Goal: Task Accomplishment & Management: Use online tool/utility

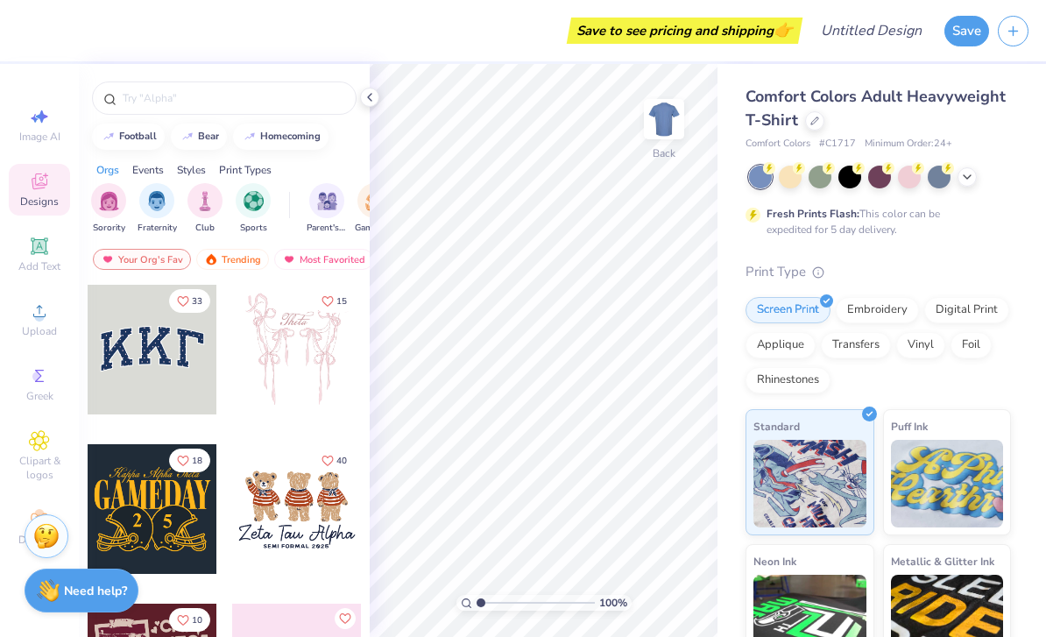
click at [36, 183] on icon at bounding box center [40, 181] width 16 height 16
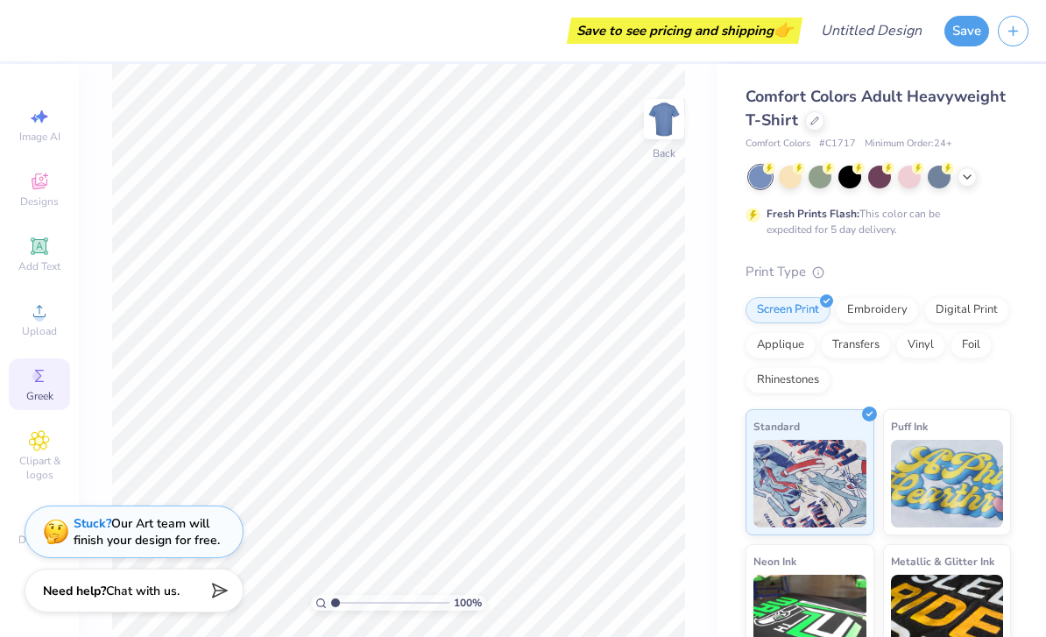
click at [28, 395] on div "Greek" at bounding box center [39, 384] width 61 height 52
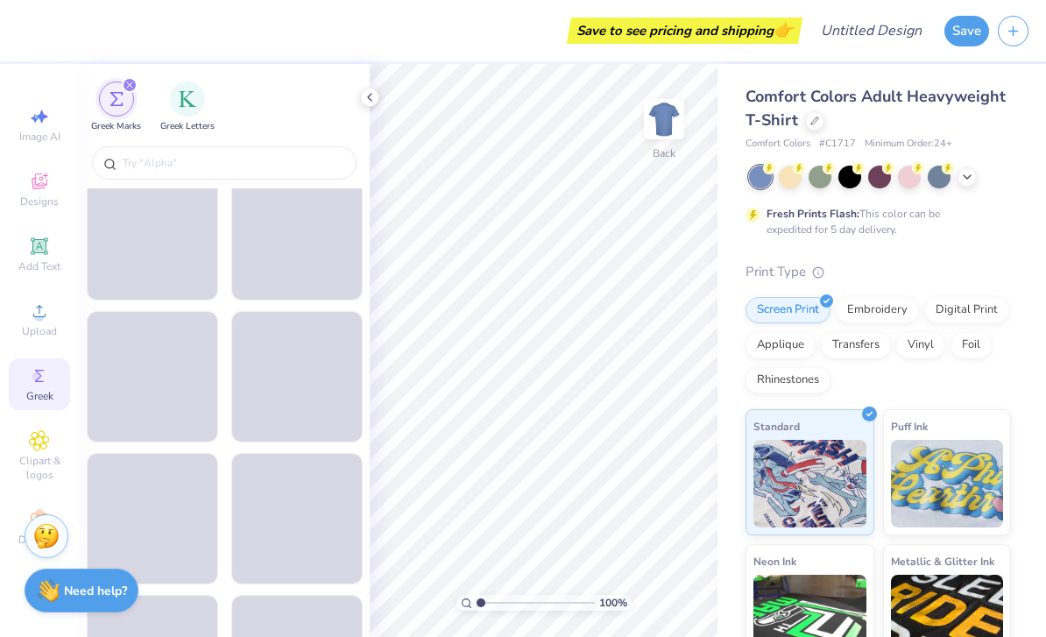
scroll to position [1721, 0]
click at [39, 477] on span "Clipart & logos" at bounding box center [39, 468] width 61 height 28
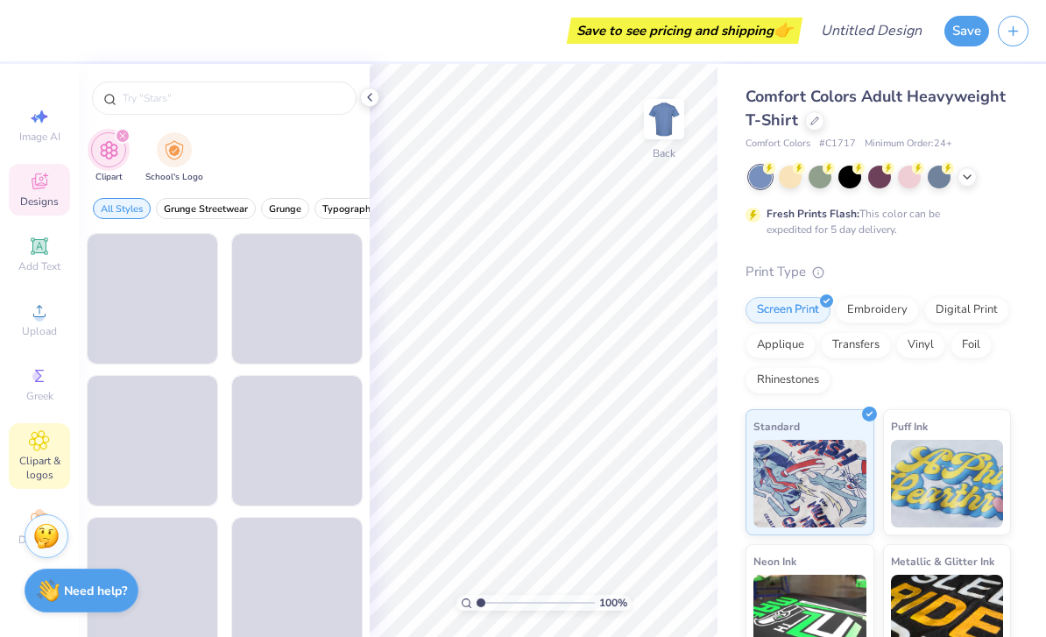
click at [31, 190] on icon at bounding box center [39, 181] width 21 height 21
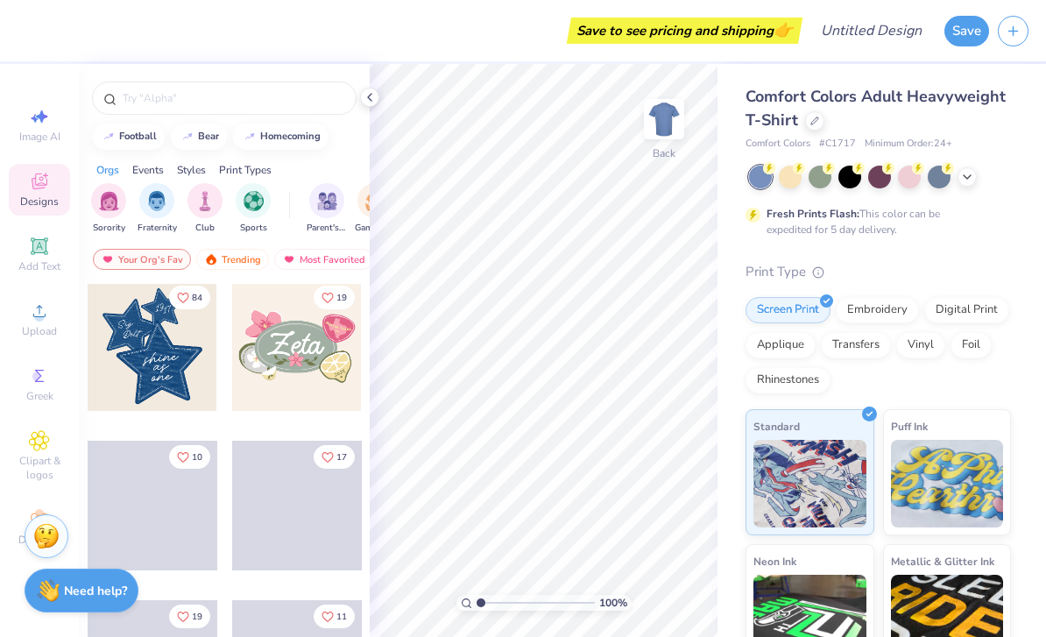
scroll to position [491, 0]
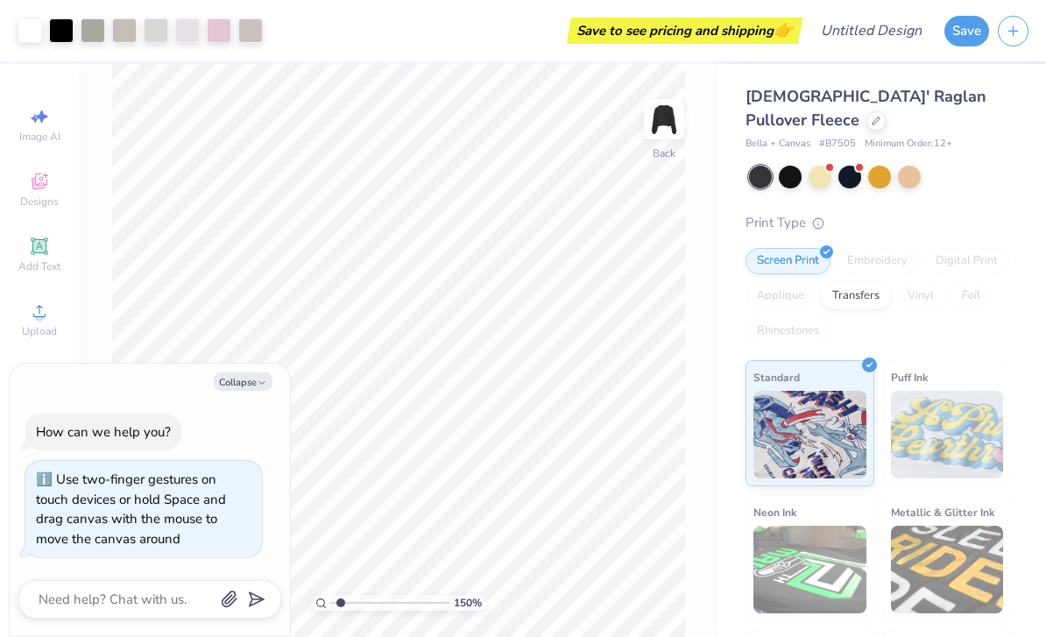
type input "1.97058572049115"
type textarea "x"
type input "2.74596930408866"
type textarea "x"
type input "2.74596930408866"
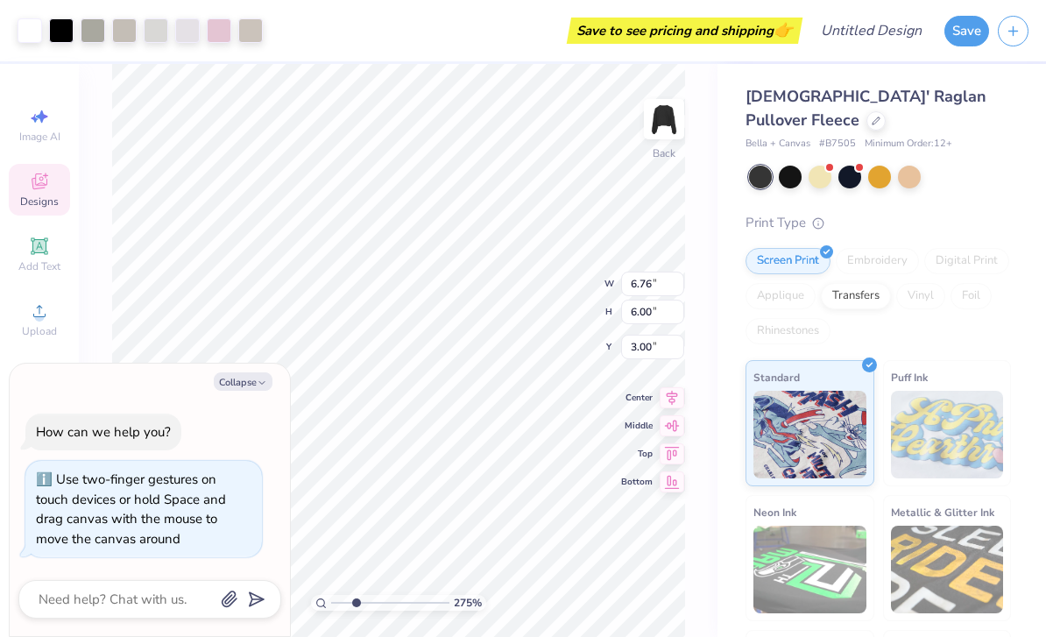
type textarea "x"
type input "2.74596930408866"
type textarea "x"
type input "2.74596930408866"
type textarea "x"
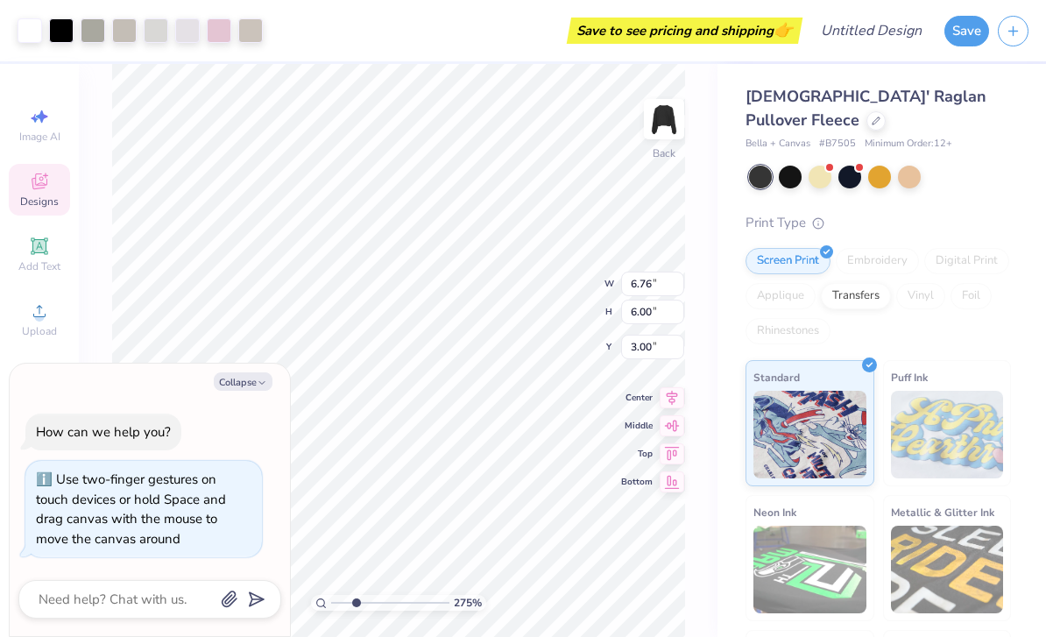
type input "2.74596930408866"
type textarea "x"
type input "2.74596930408866"
type textarea "x"
type input "2.74596930408866"
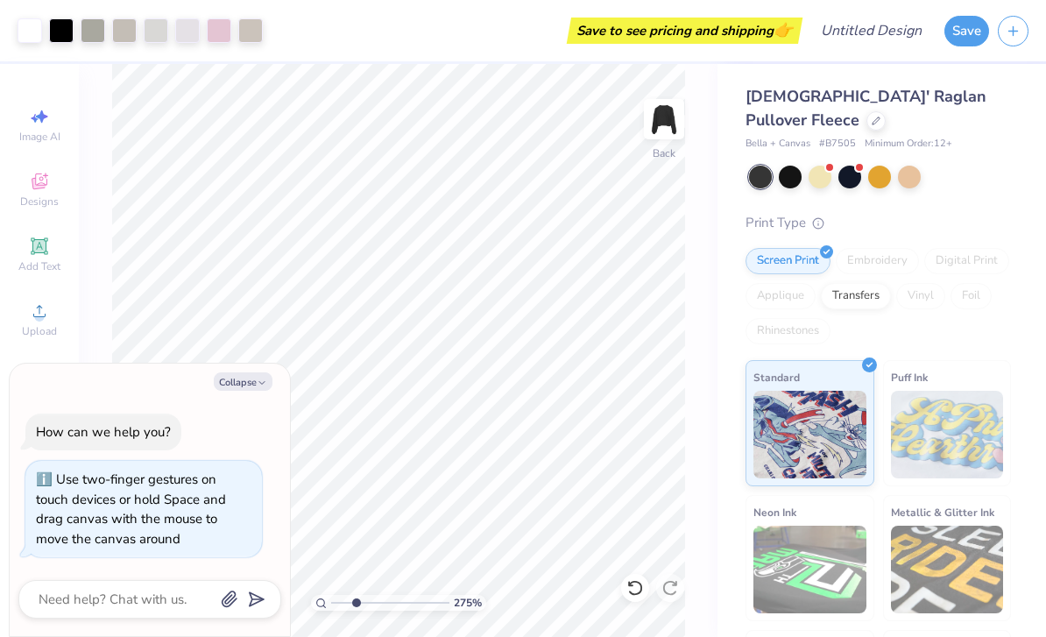
type textarea "x"
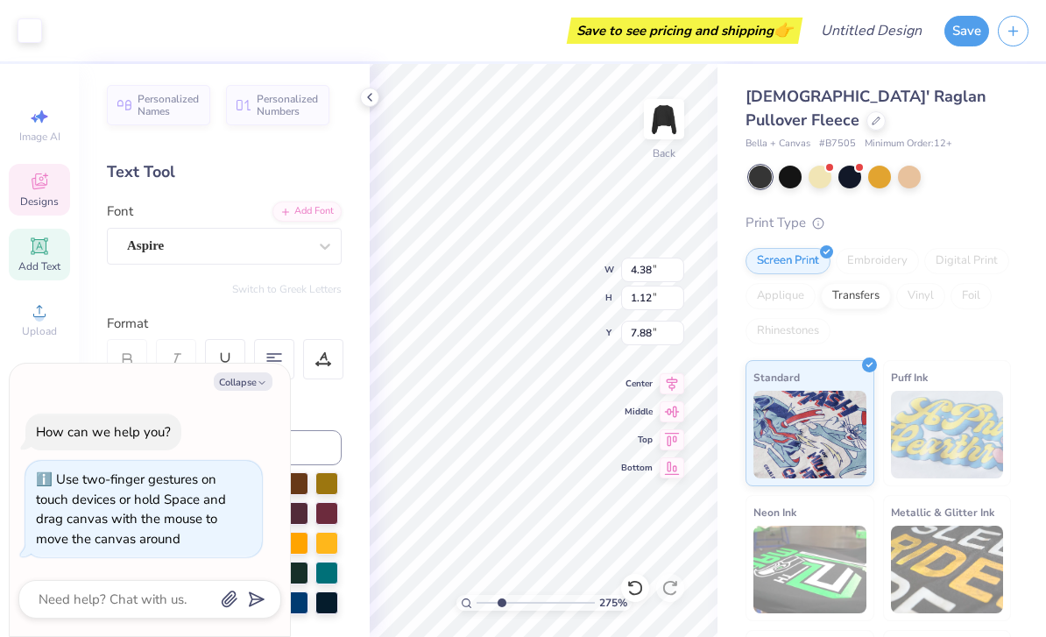
type input "2.74596930408866"
type textarea "x"
type input "2.74596930408866"
type textarea "x"
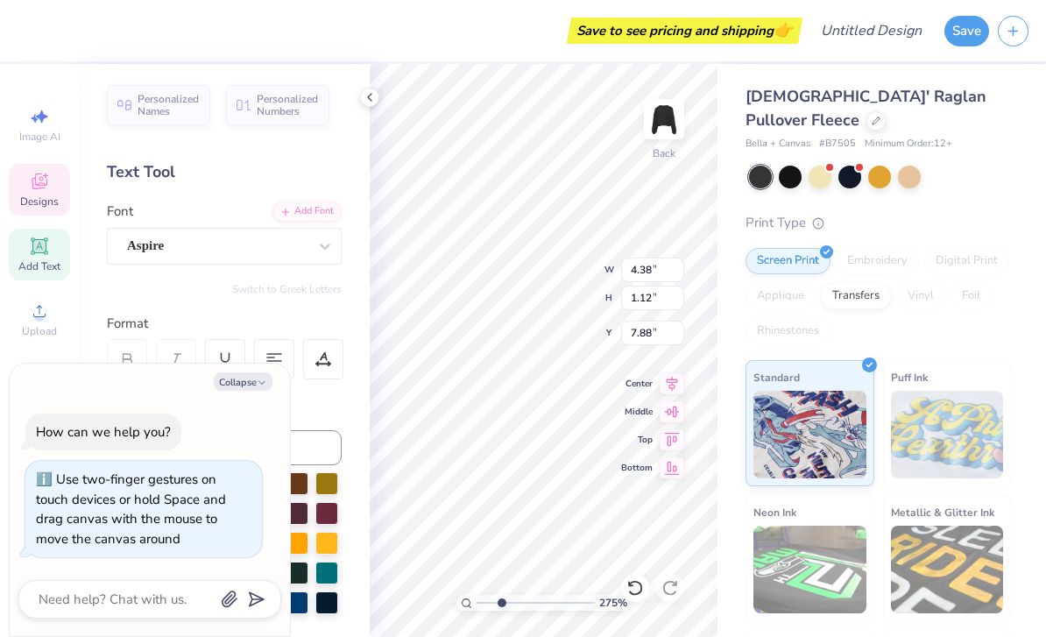
type textarea "T"
type textarea "Zeta Tau Alpha"
type input "2.74596930408866"
type textarea "x"
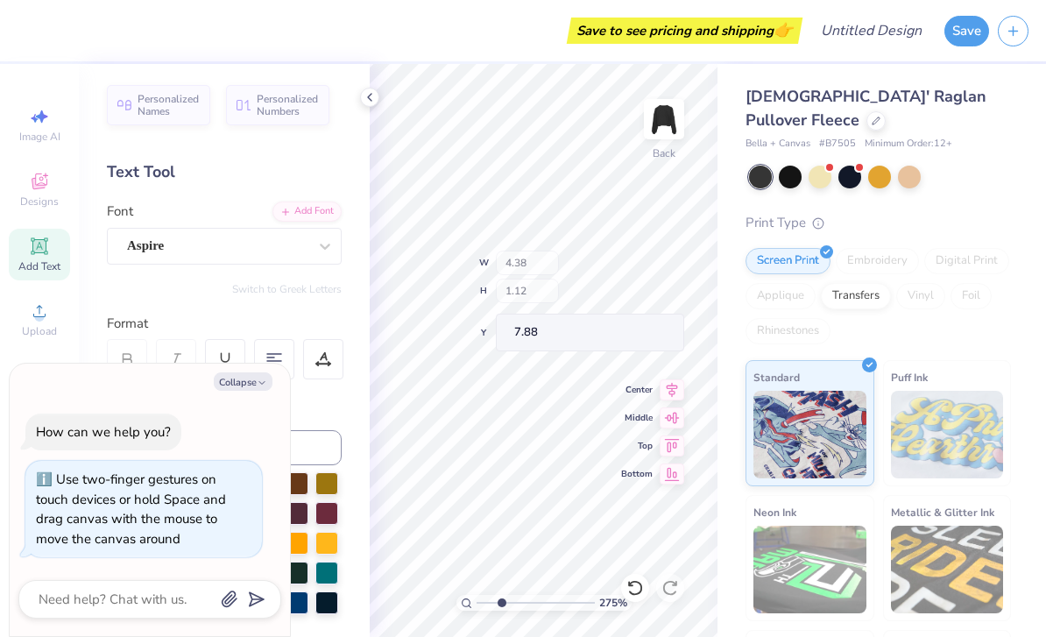
type input "2.74596930408866"
type textarea "x"
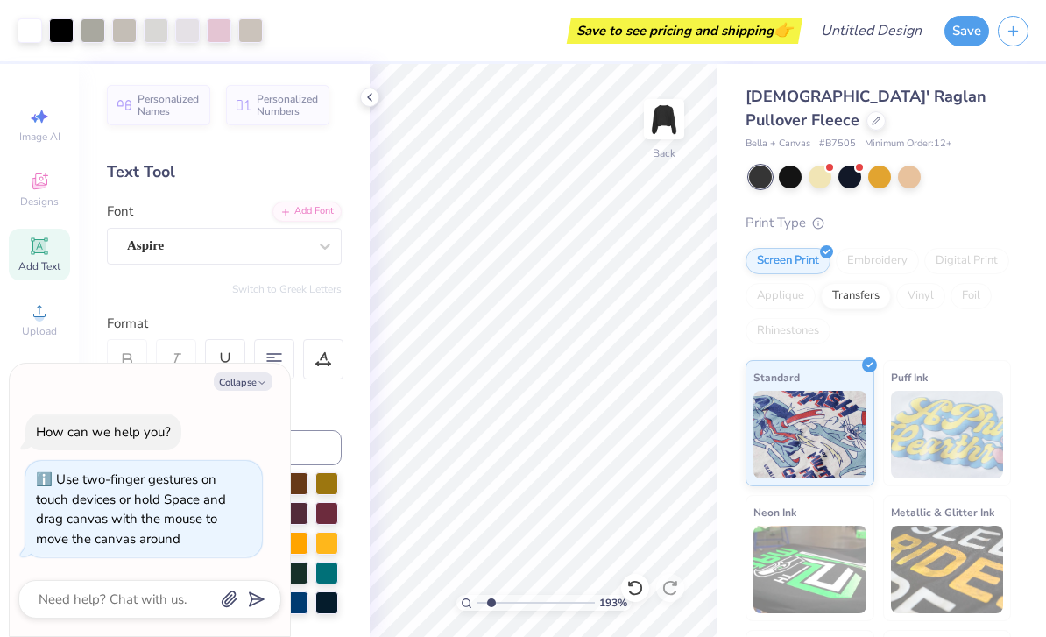
type input "1.9349996497764"
type textarea "x"
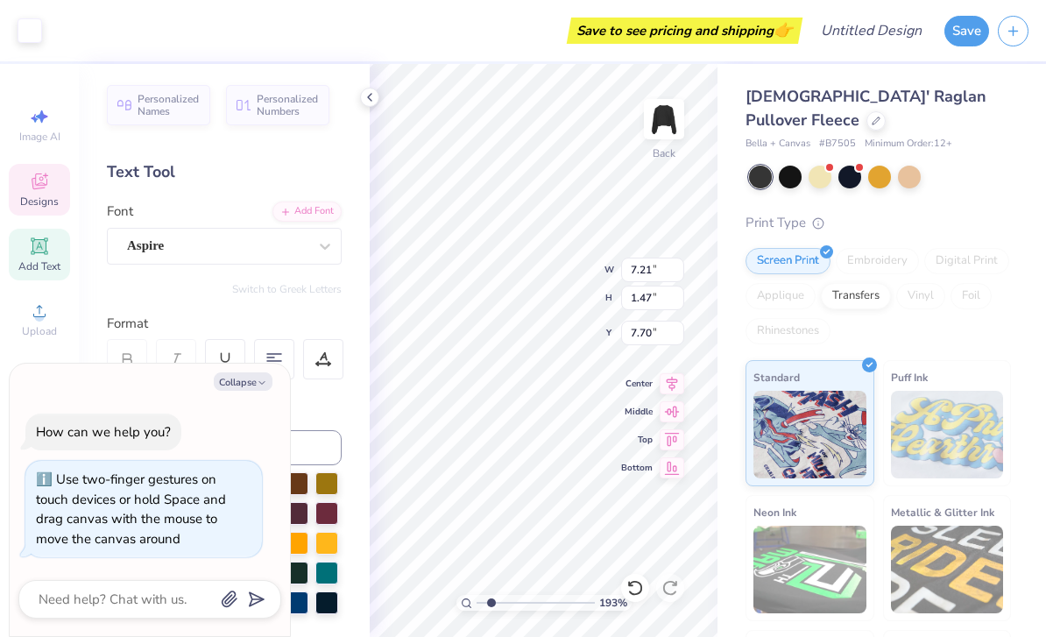
type input "1.9349996497764"
type textarea "x"
type input "1.9349996497764"
type textarea "x"
type input "1.9349996497764"
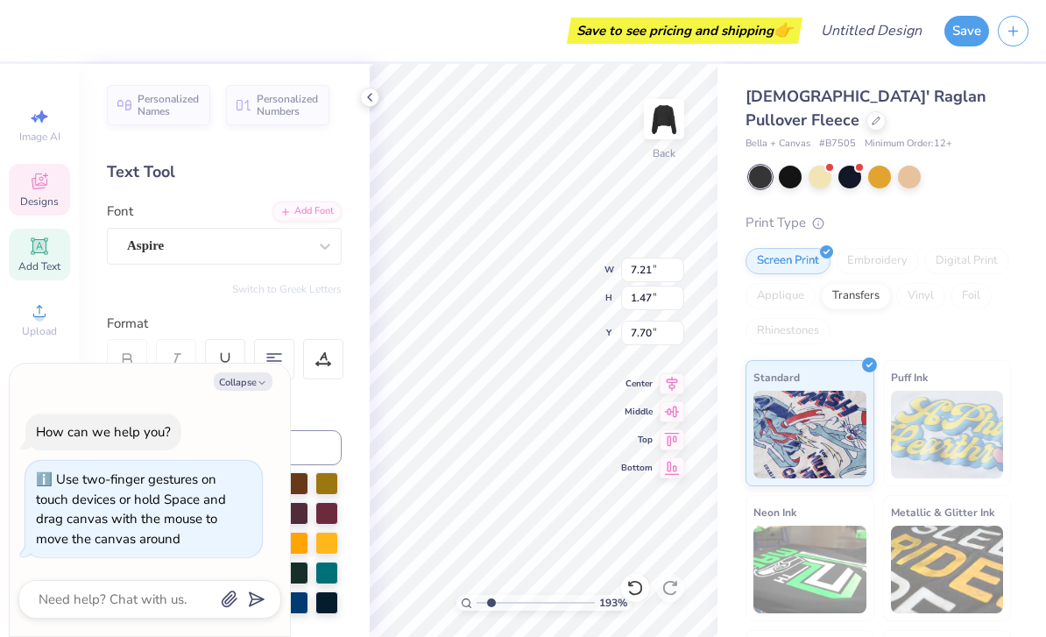
type textarea "x"
type input "8.25"
type input "1.9349996497764"
type textarea "x"
type input "1.9349996497764"
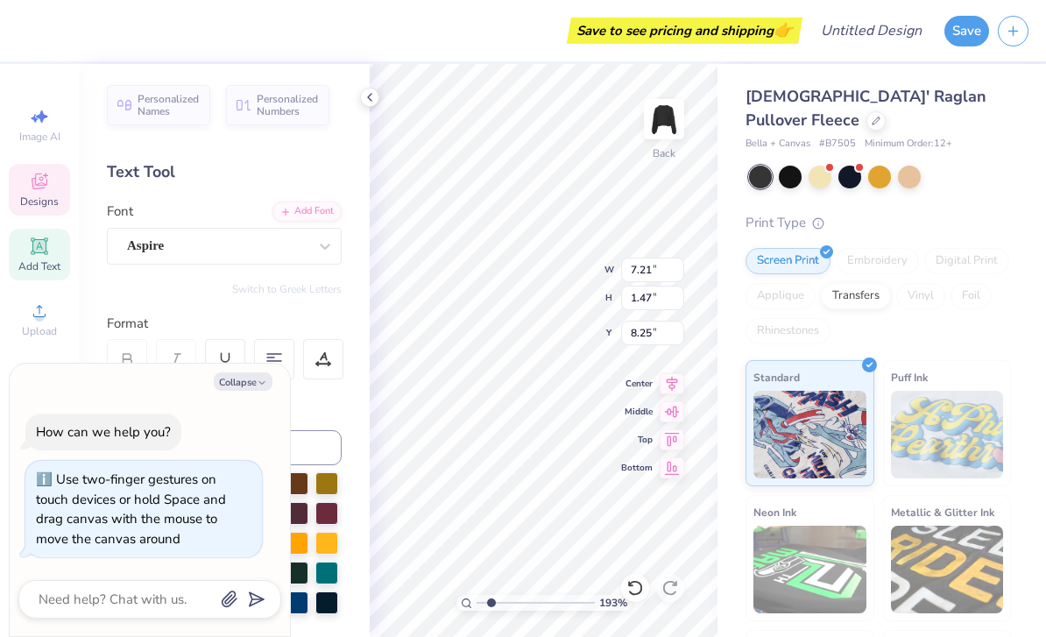
type textarea "x"
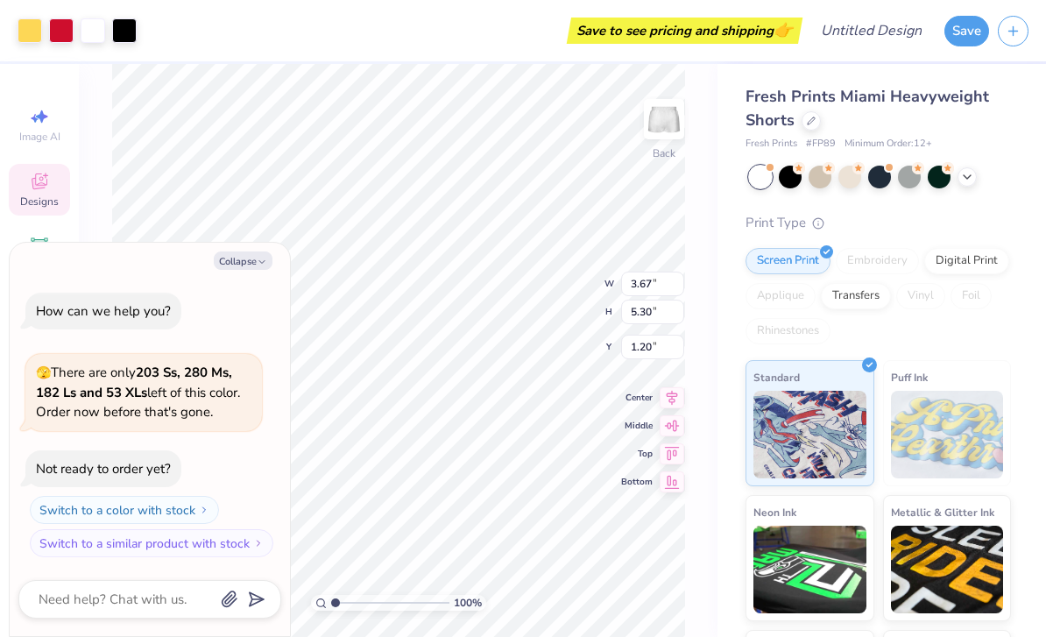
type textarea "x"
type input "1.96"
type textarea "x"
type input "2.83"
click at [816, 117] on div at bounding box center [811, 119] width 19 height 19
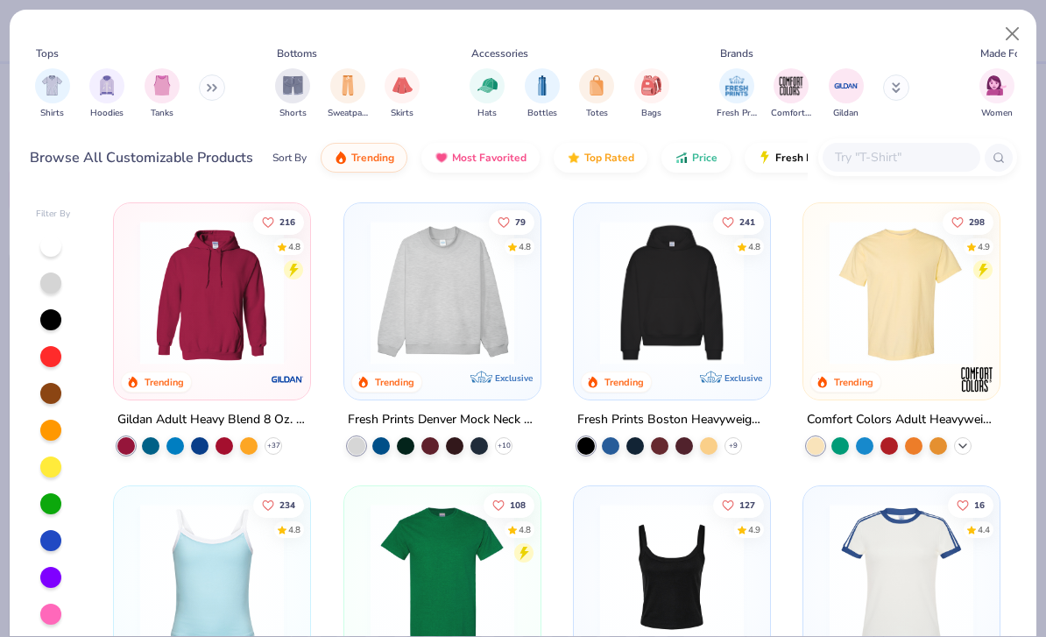
click at [971, 449] on div "+ 60" at bounding box center [889, 446] width 165 height 18
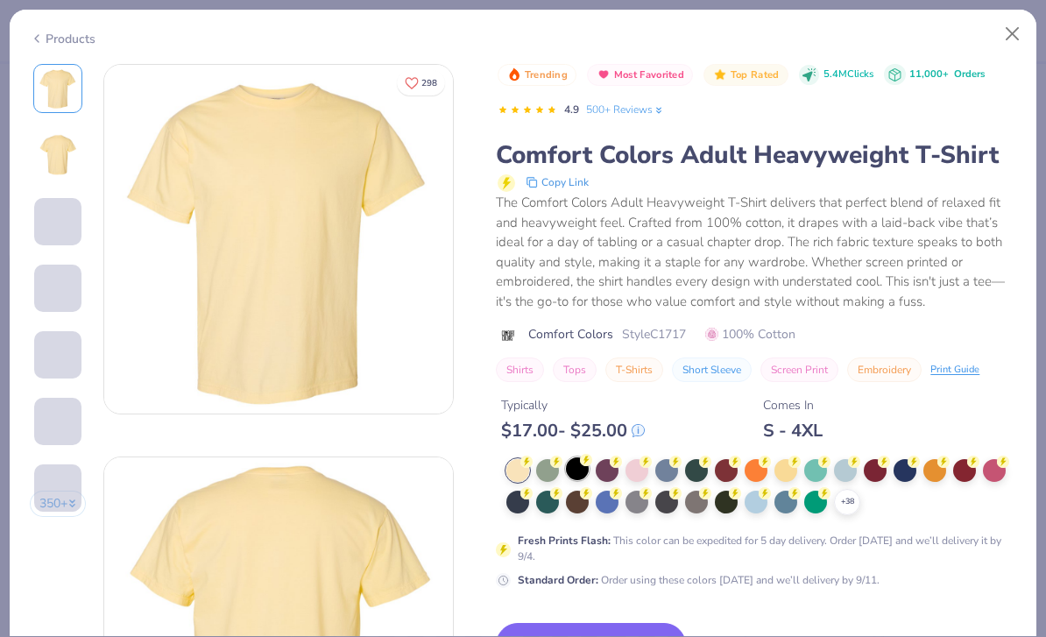
click at [577, 470] on div at bounding box center [577, 468] width 23 height 23
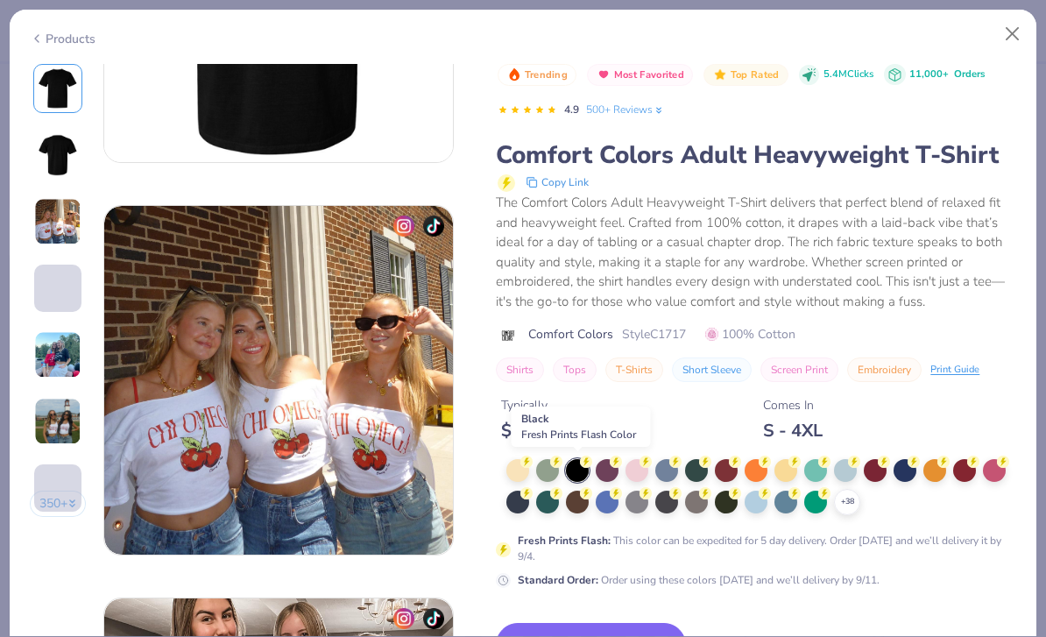
scroll to position [603, 0]
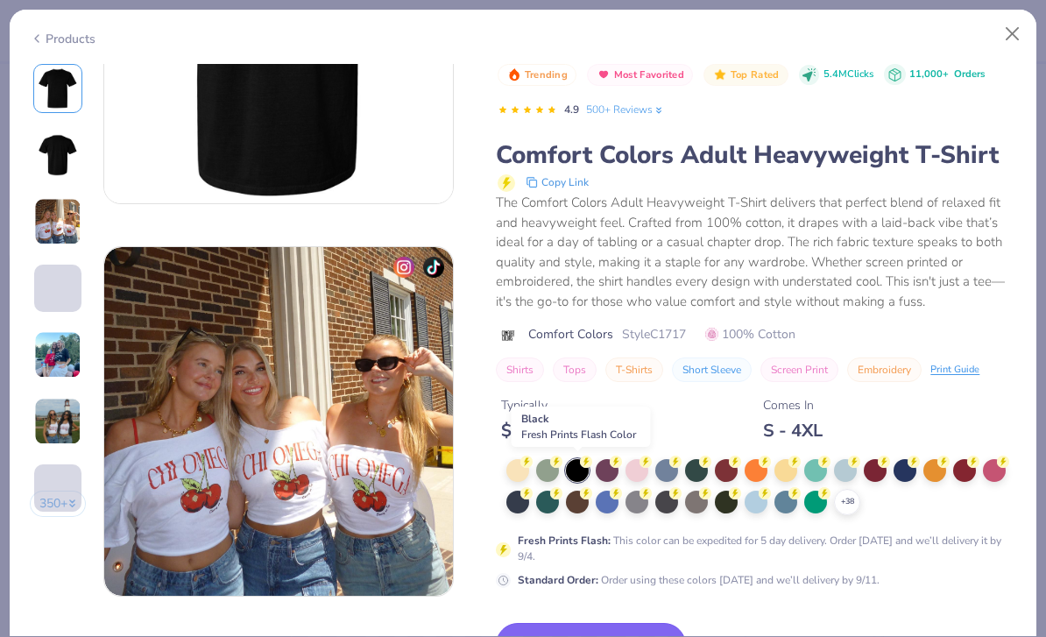
click at [667, 632] on button "Switch to This" at bounding box center [591, 645] width 190 height 44
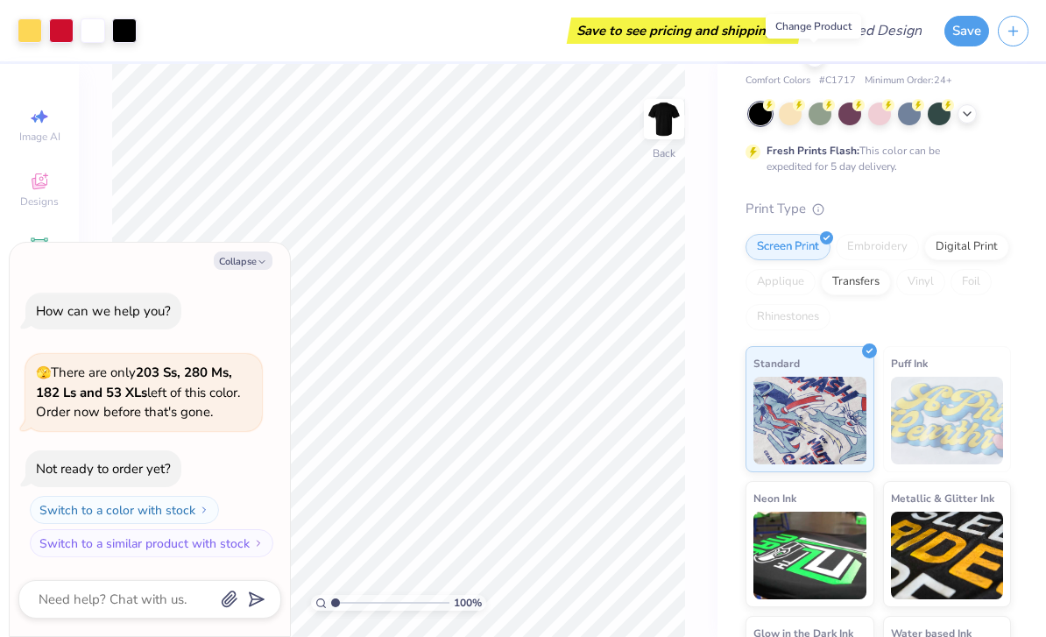
scroll to position [62, 0]
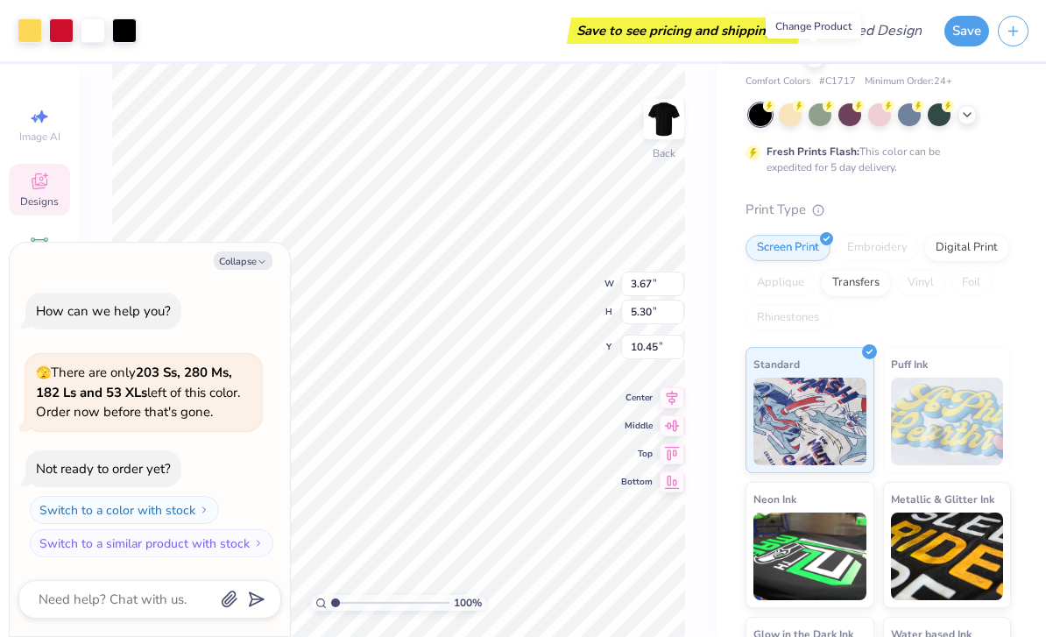
type textarea "x"
type input "6.63"
type textarea "x"
type input "9.85"
type textarea "x"
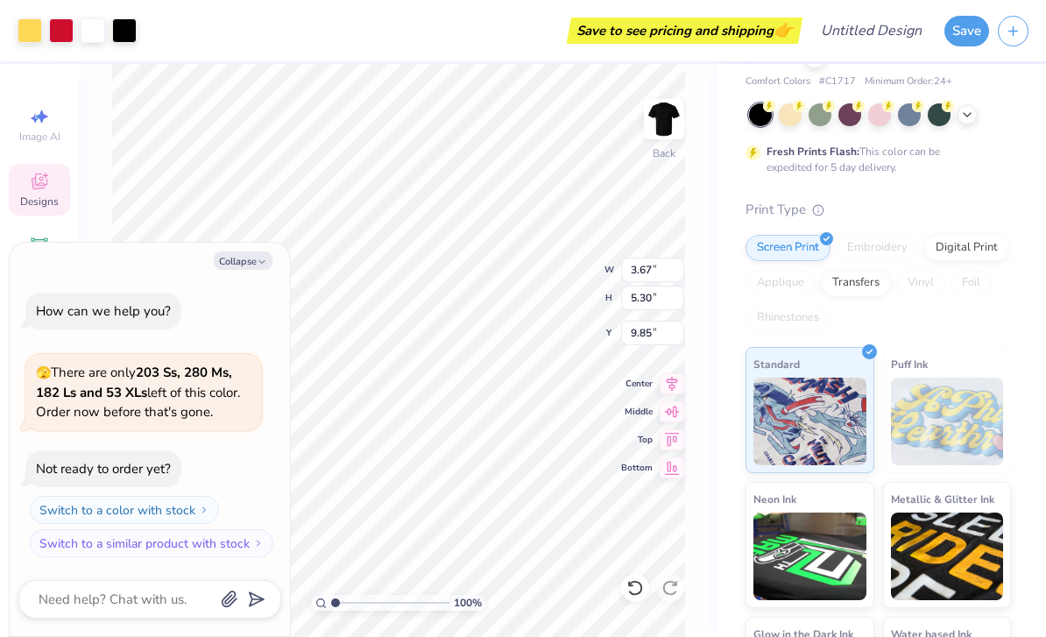
type input "9.16"
type input "13.23"
type input "1.92"
type textarea "x"
type input "4.43"
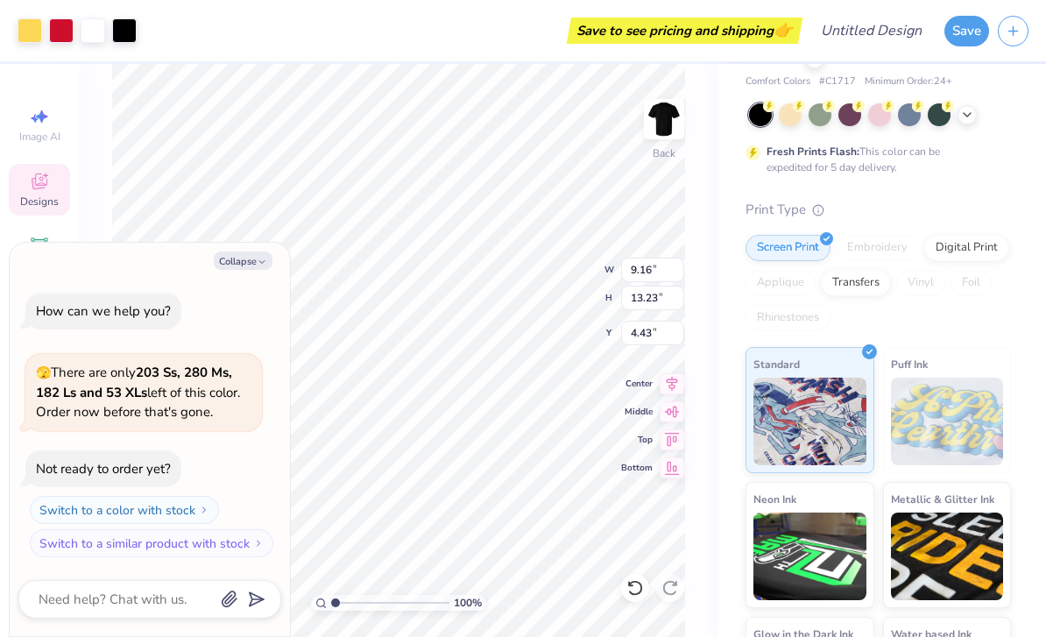
type textarea "x"
type input "6.90"
type textarea "x"
type input "3.32"
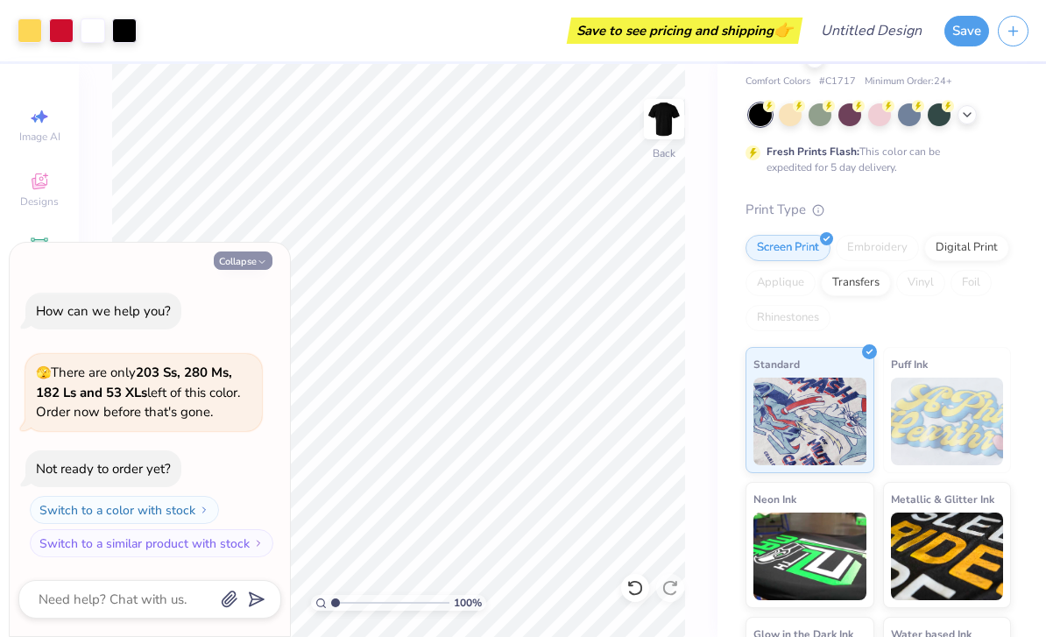
click at [261, 267] on icon "button" at bounding box center [262, 262] width 11 height 11
type textarea "x"
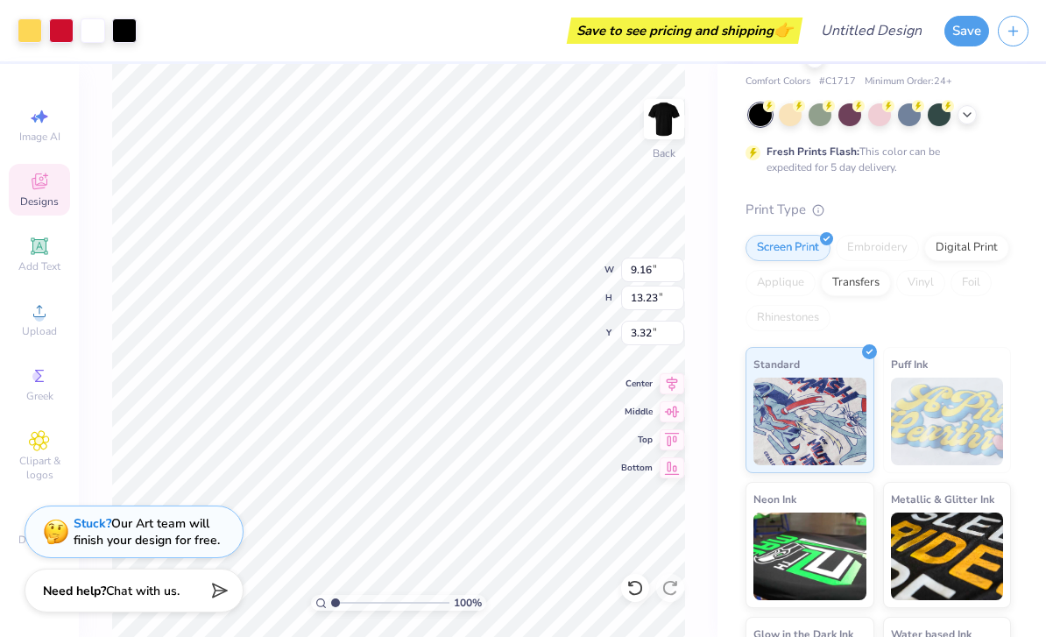
type input "3.00"
type input "2.29672800416036"
type input "0.77"
type input "1.09"
type input "11.54"
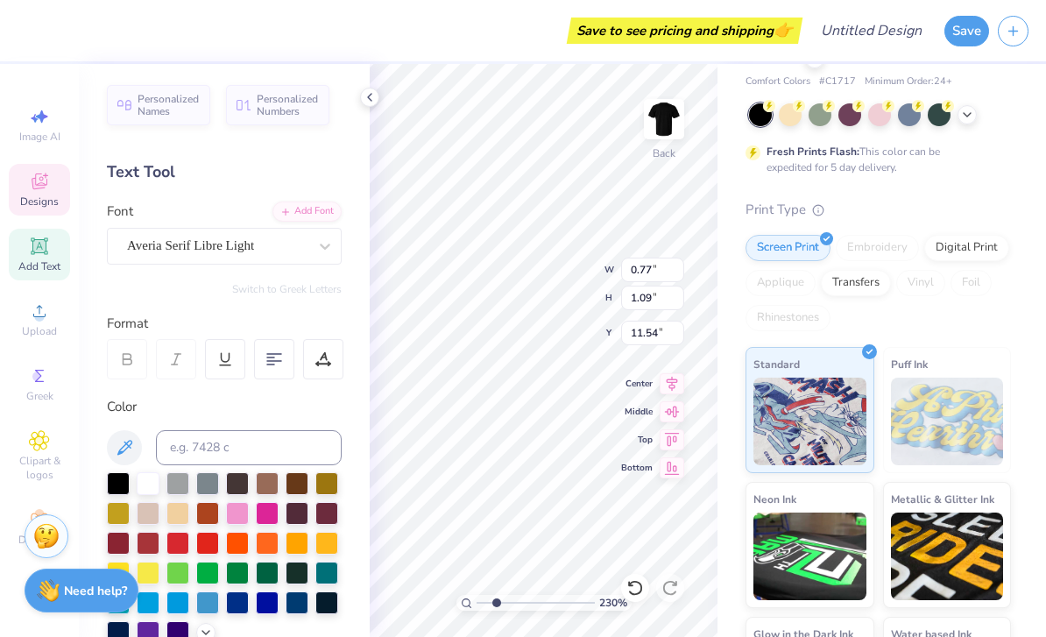
type input "2.29672800416036"
type textarea "ZTA"
type input "2.29672800416036"
type input "0.67"
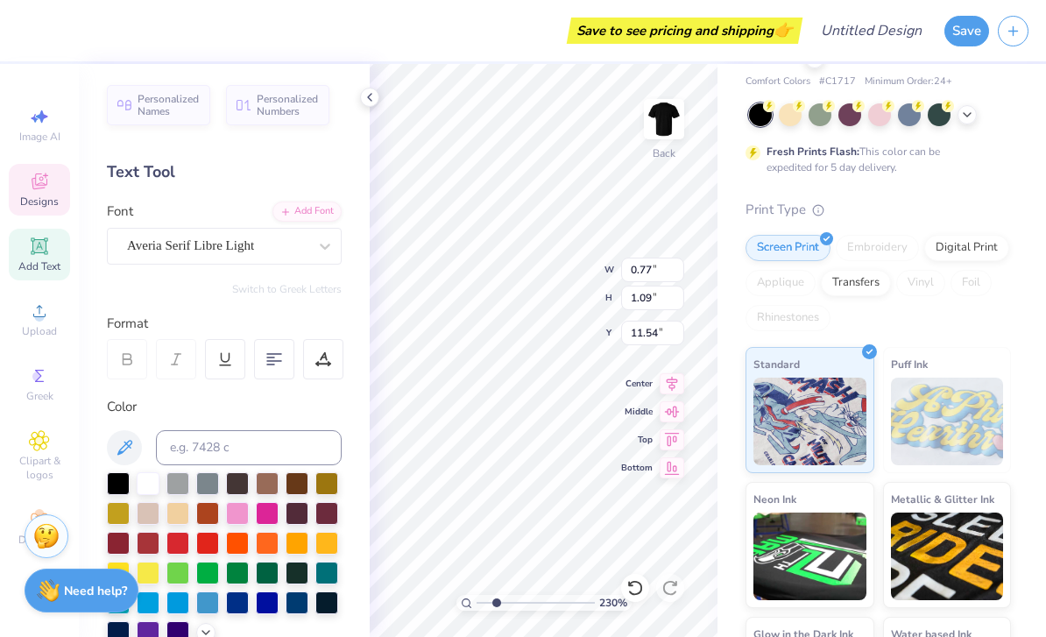
type input "0.95"
type input "12.20"
type input "2.29672800416036"
type textarea "1898"
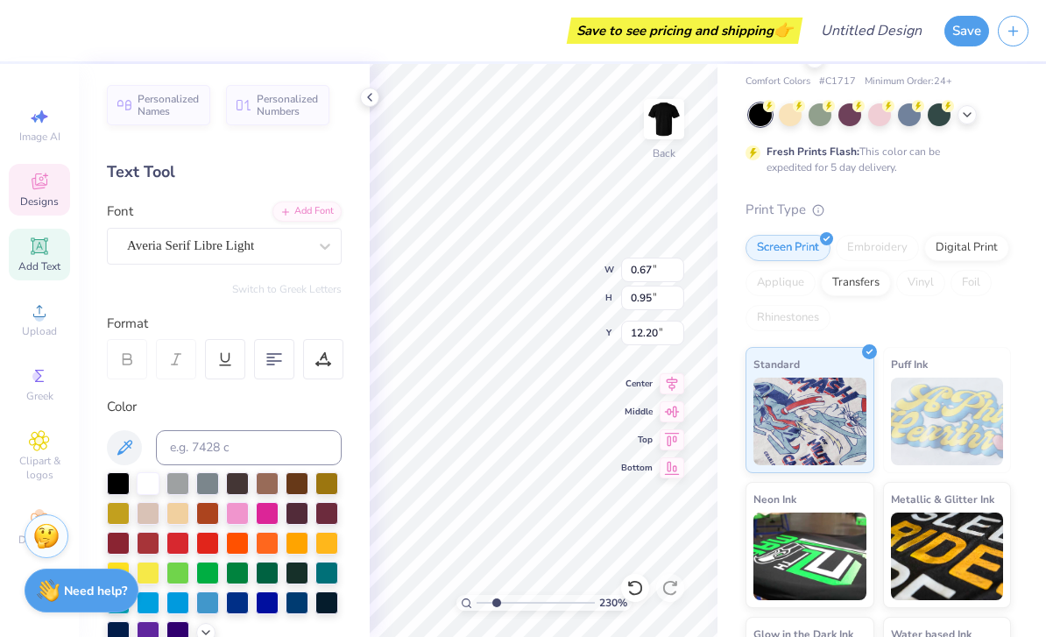
type input "2.29672800416036"
type input "1.96"
type input "0.80"
type input "8.15"
type input "2.29672800416036"
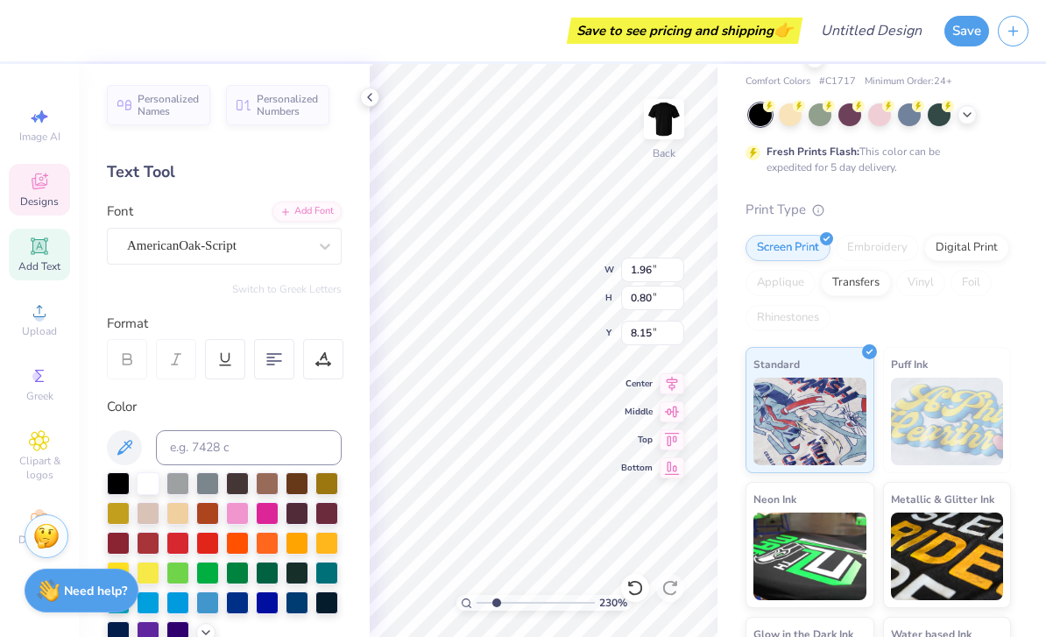
type input "2.33"
type input "2.23"
type input "7.50"
type input "2.29672800416036"
type input "1.96"
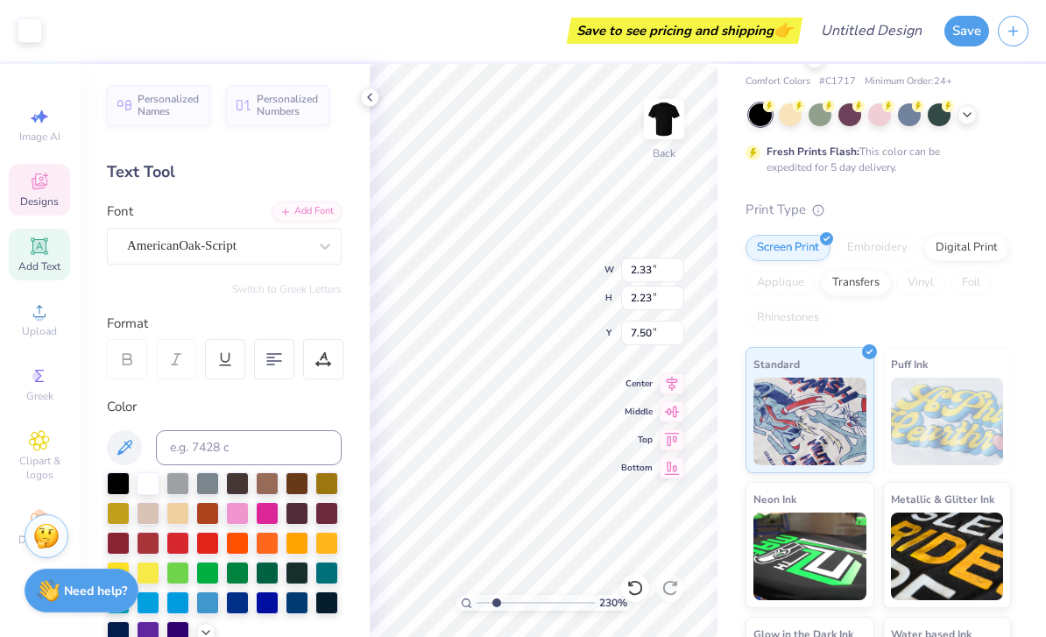
type input "0.80"
type input "8.15"
type input "2.29672800416036"
type textarea "R"
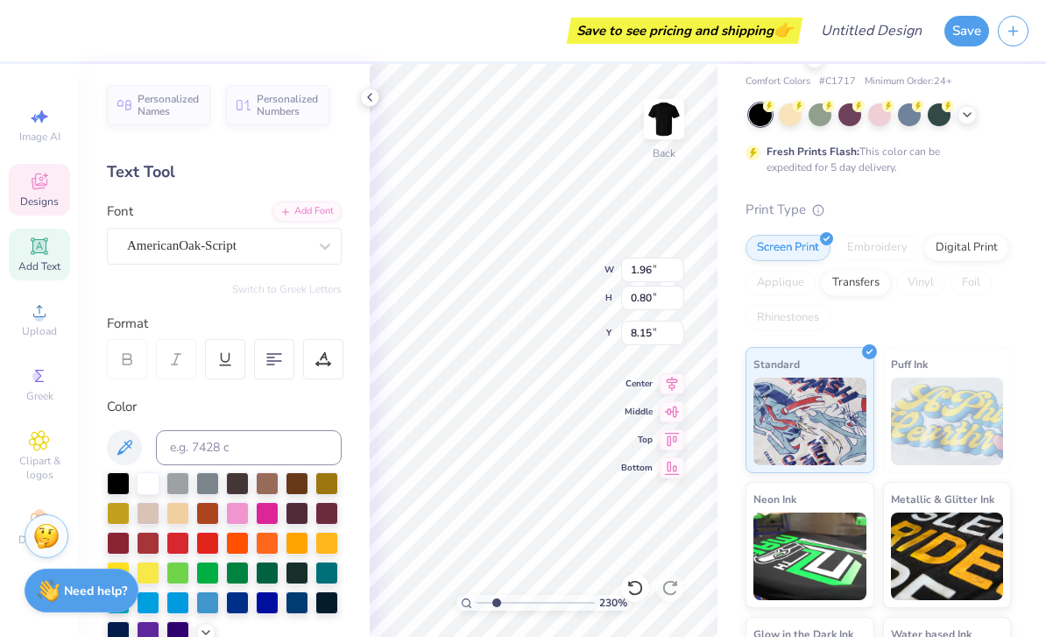
type textarea "Seek The"
type input "2.29672800416036"
type input "0.94"
type input "0.62"
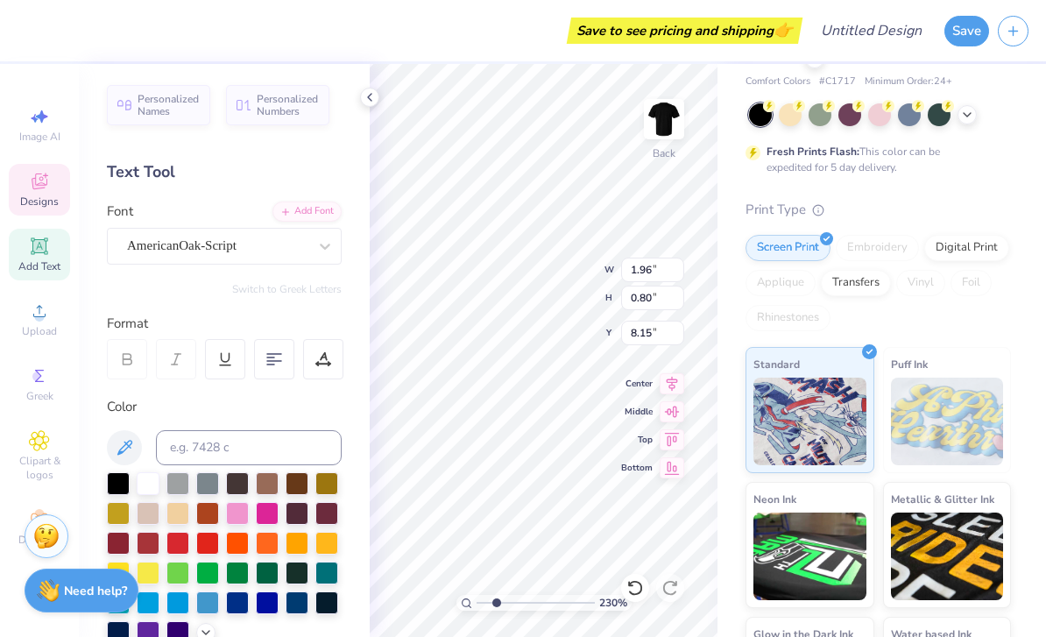
type input "8.62"
type input "2.29672800416036"
type textarea "l"
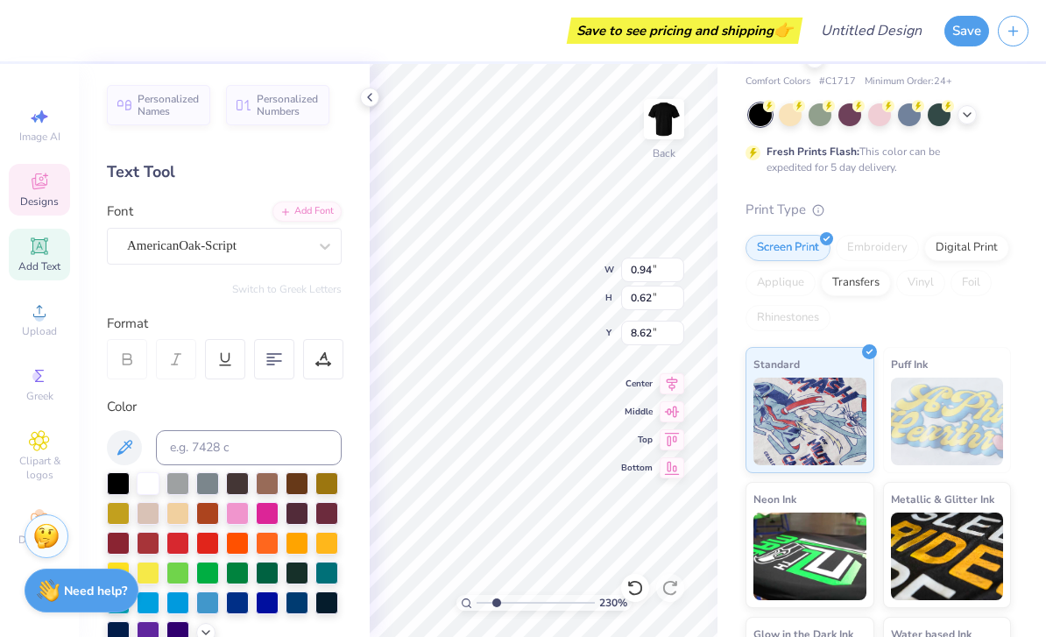
type textarea "Noblest"
type input "2.29672800416036"
type input "0.66"
type input "0.72"
type input "11.80"
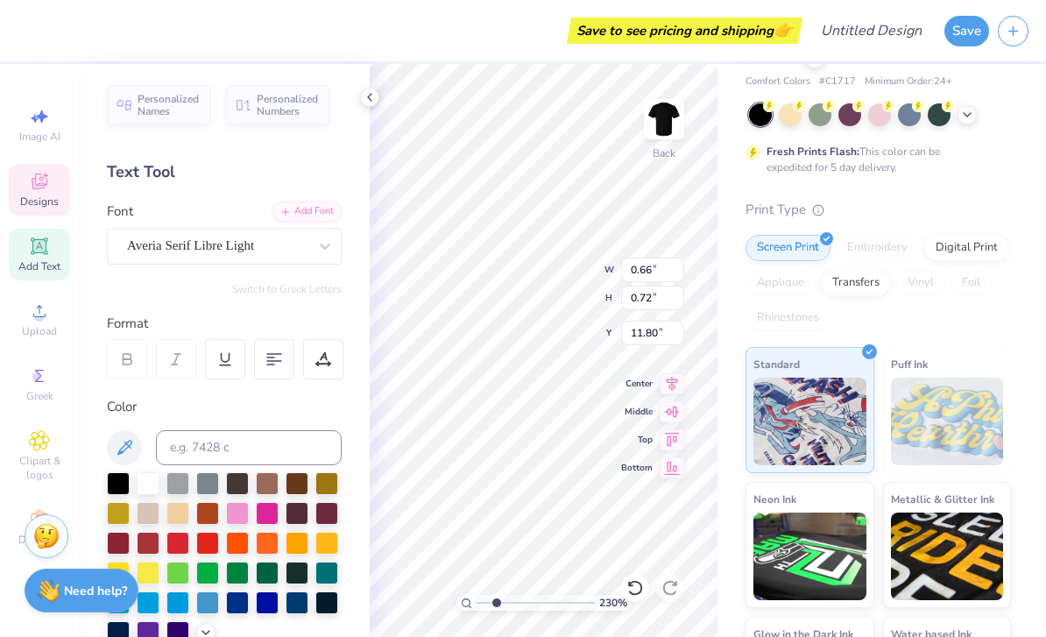
type input "2.29672800416036"
type input "1.38"
type input "0.63"
type input "8.67"
type input "2.29672800416036"
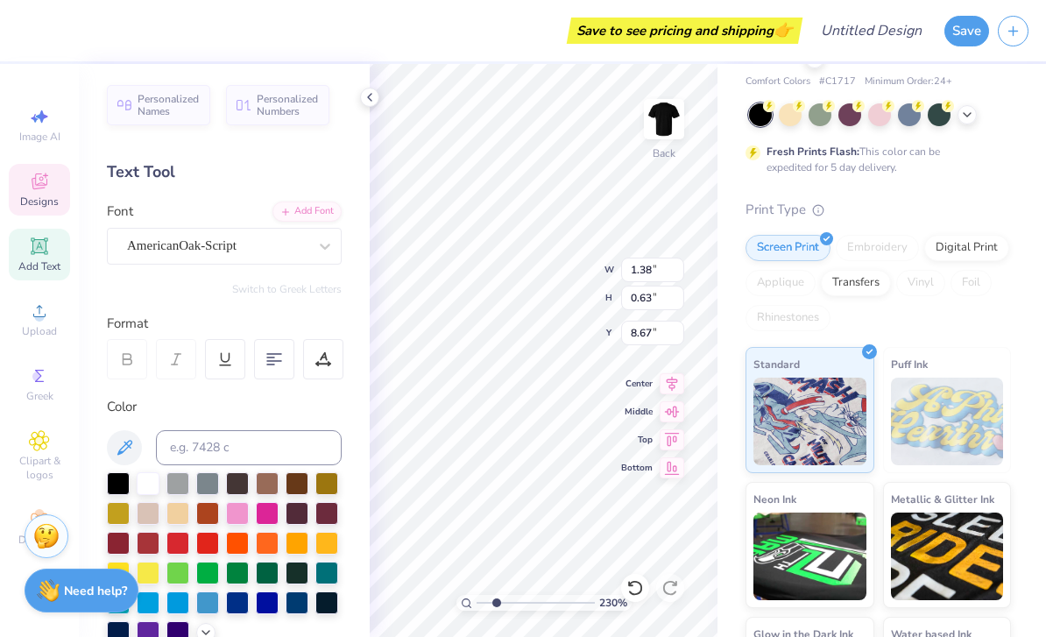
type input "2.29"
type input "2.09"
type input "11.24"
type input "2.29672800416036"
type input "0.66"
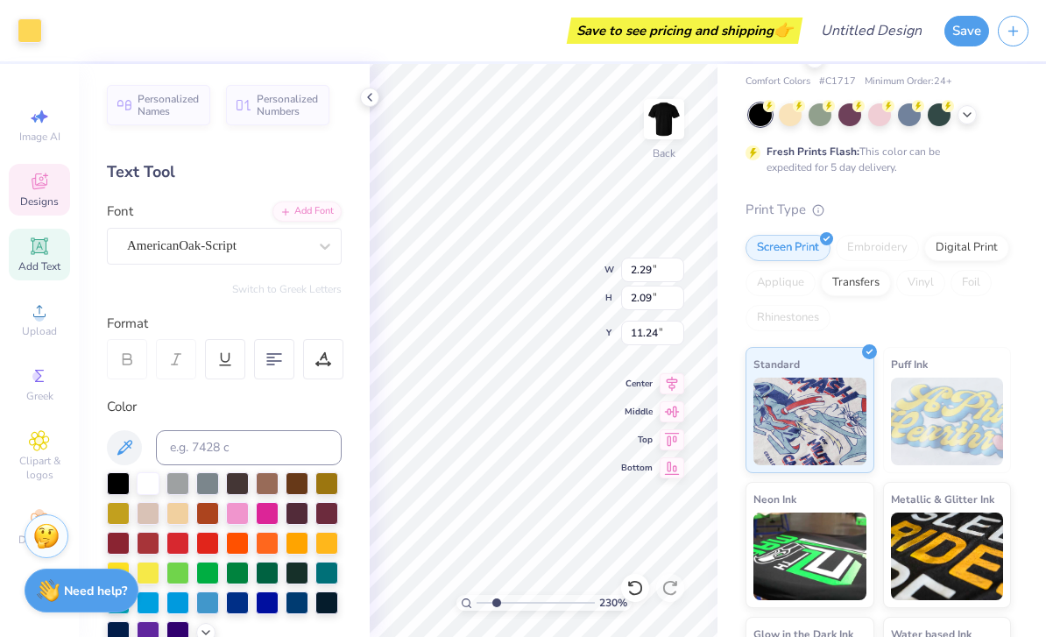
type input "0.72"
type input "11.80"
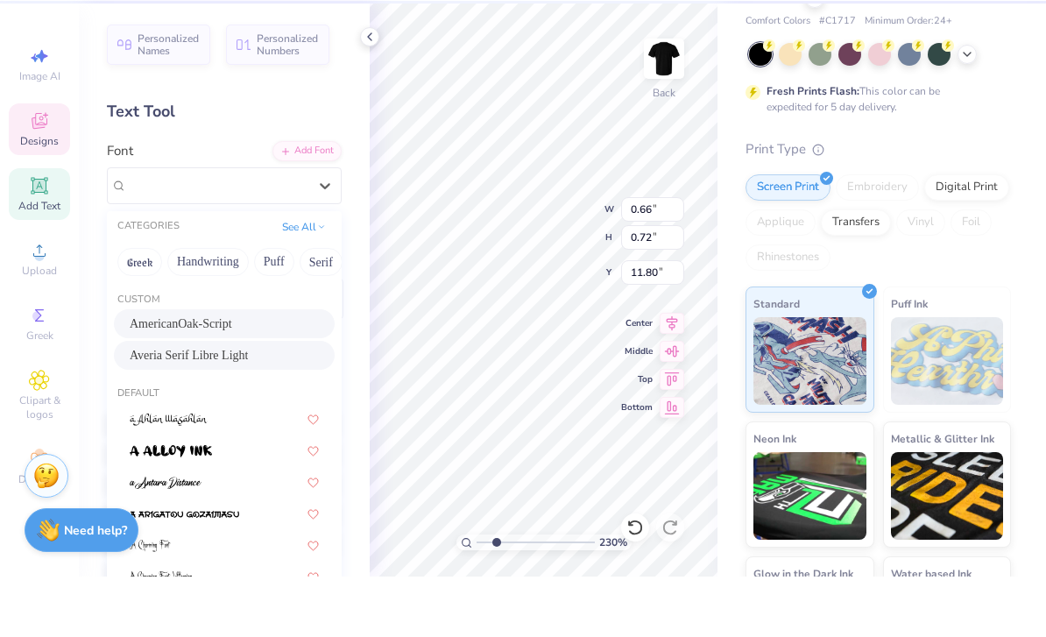
click at [232, 375] on span "AmericanOak-Script" at bounding box center [181, 384] width 102 height 18
type input "2.29672800416036"
type input "0.84"
type input "1.48"
type input "11.37"
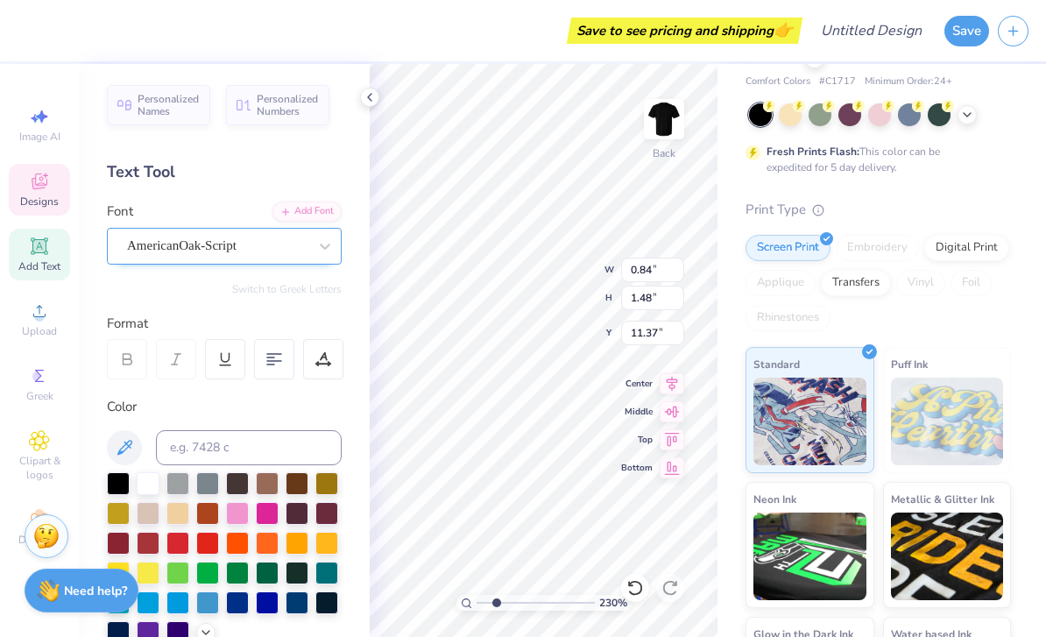
click at [216, 242] on span "AmericanOak-Script" at bounding box center [182, 246] width 110 height 20
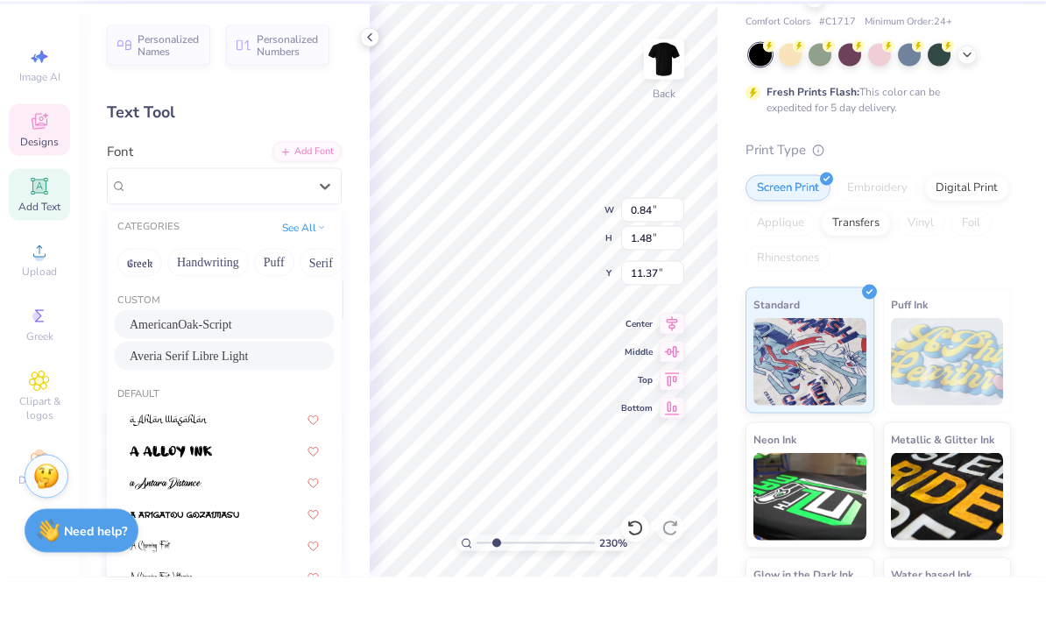
click at [192, 401] on div "Averia Serif Libre Light" at bounding box center [224, 415] width 221 height 29
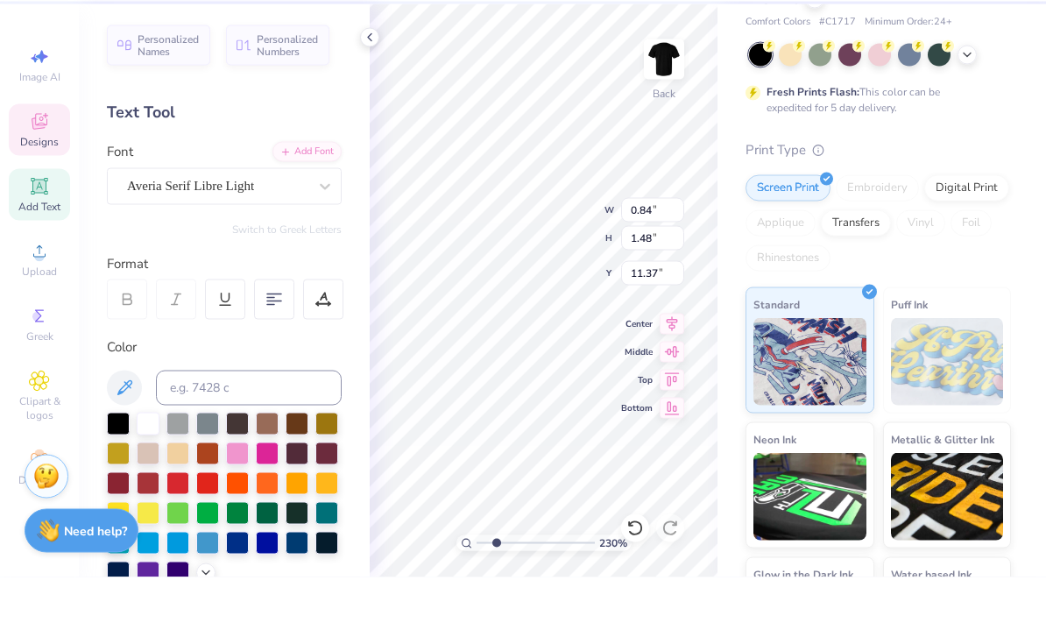
type input "2.29672800416036"
type input "0.66"
type input "0.72"
type input "11.80"
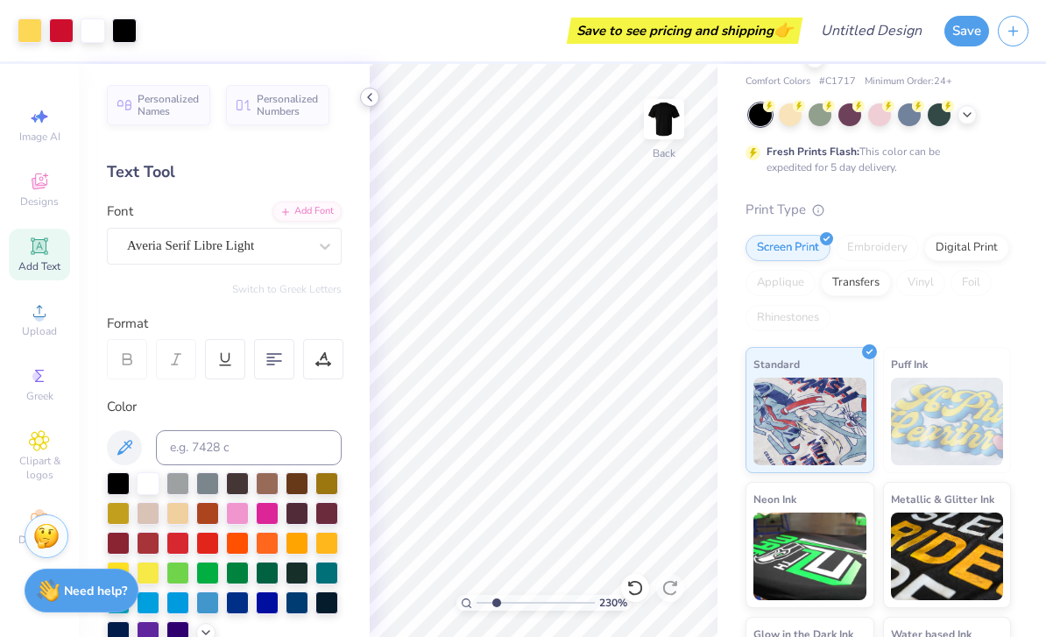
click at [368, 102] on icon at bounding box center [370, 97] width 14 height 14
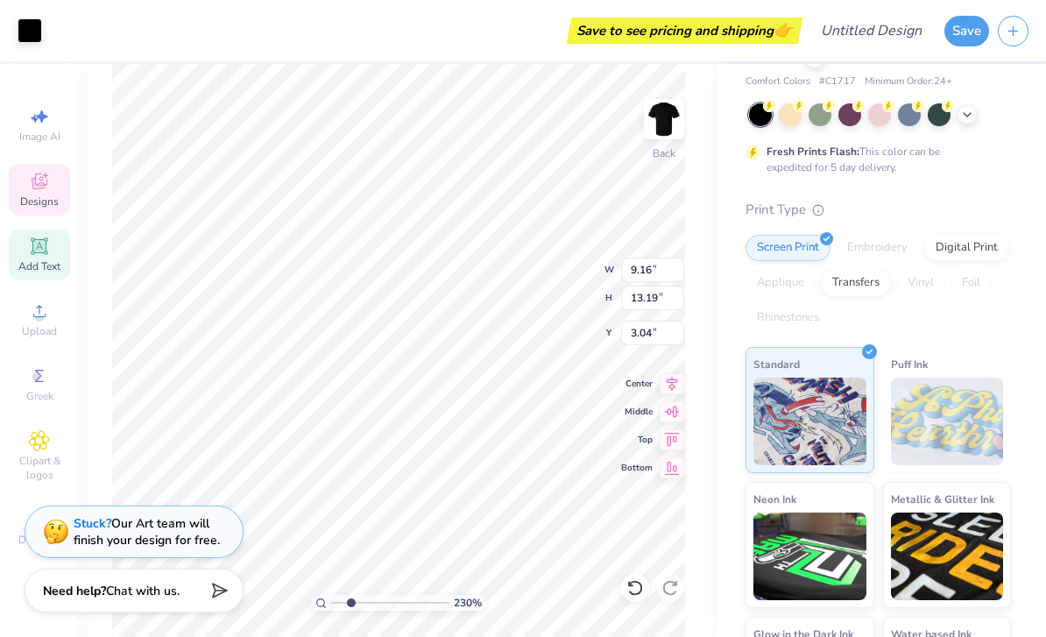
type input "2.29672800416036"
type input "3.00"
type input "1.48184414437092"
type input "2.29"
type input "2.09"
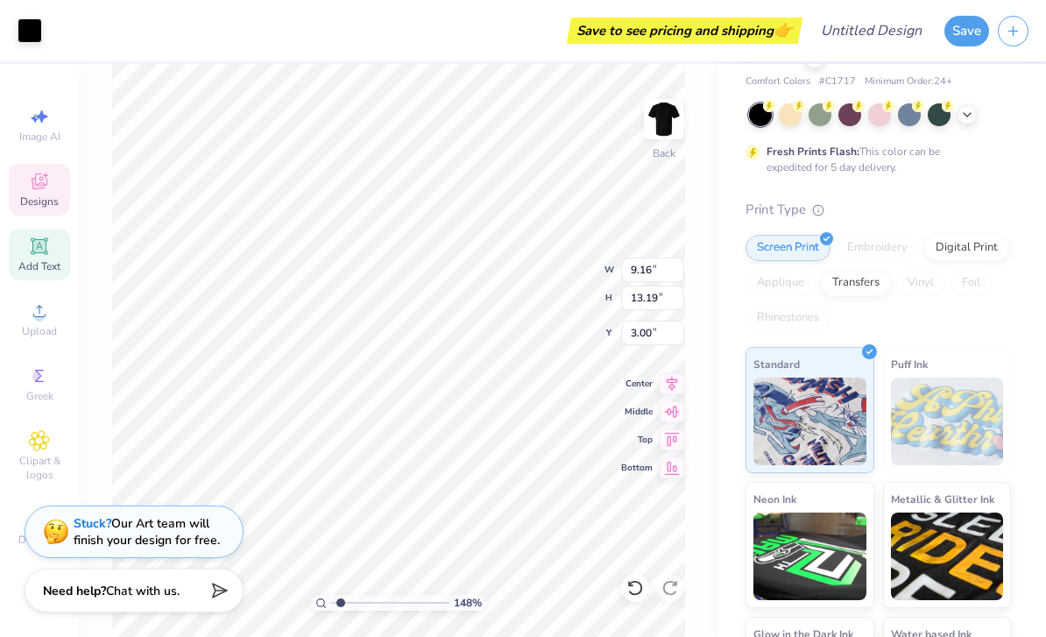
type input "11.24"
type input "1.48184414437092"
type input "12.06"
type input "1.48184414437092"
type input "11.22"
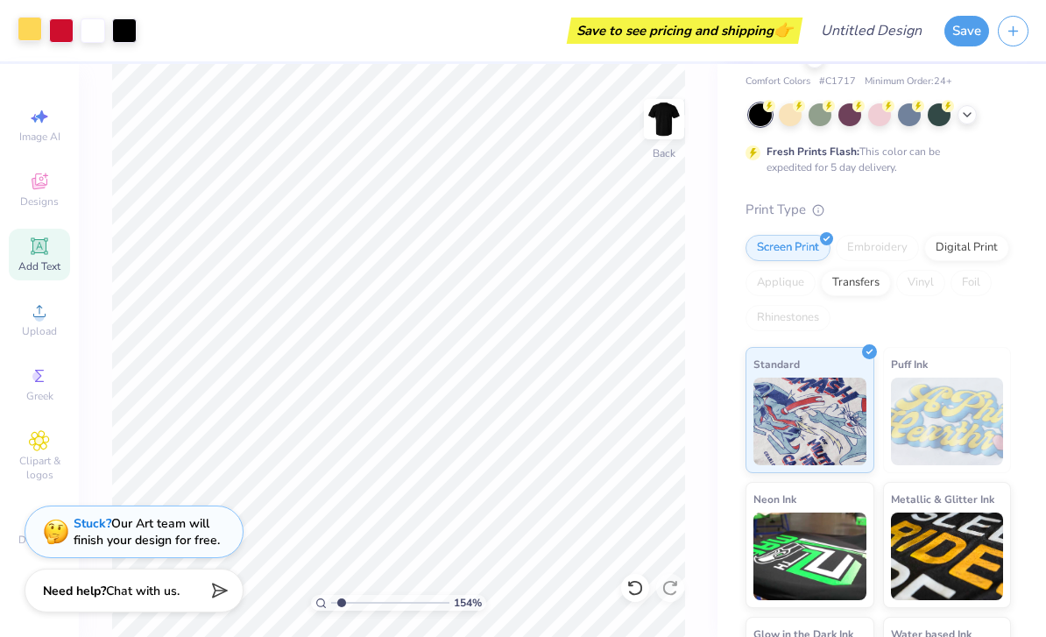
click at [31, 33] on div at bounding box center [30, 29] width 25 height 25
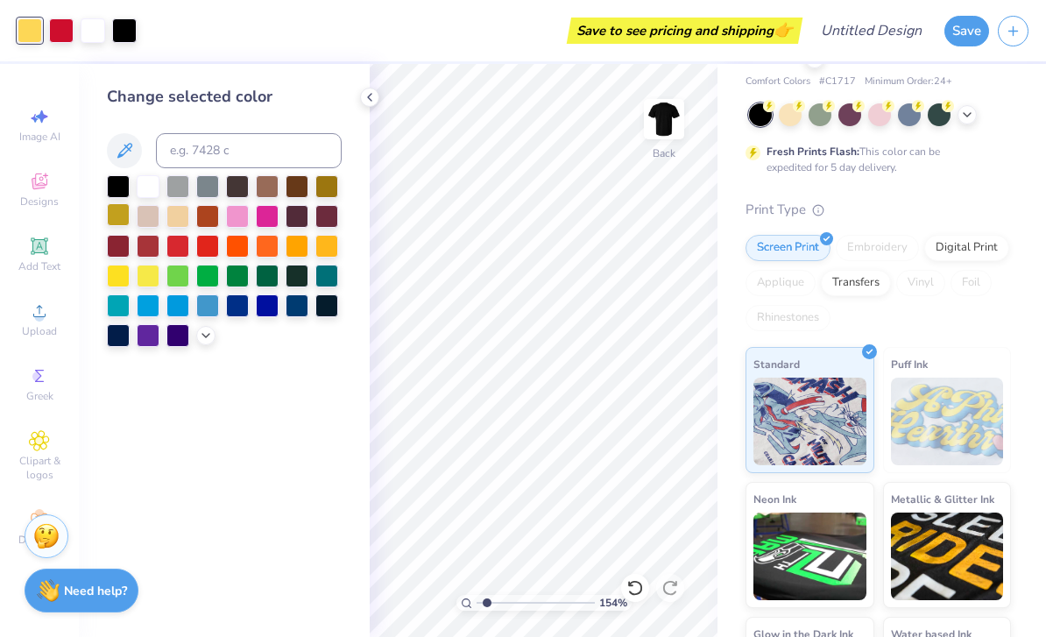
click at [117, 223] on div at bounding box center [118, 214] width 23 height 23
click at [122, 149] on icon at bounding box center [124, 150] width 21 height 21
click at [331, 193] on div at bounding box center [326, 184] width 23 height 23
click at [204, 347] on div at bounding box center [224, 261] width 235 height 172
click at [203, 343] on div at bounding box center [205, 333] width 19 height 19
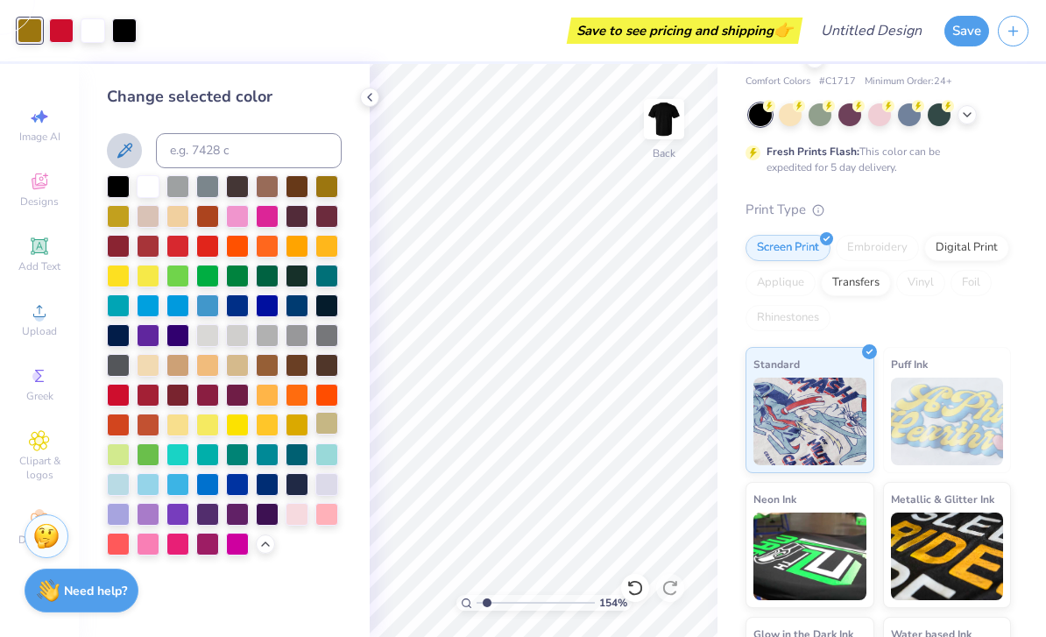
click at [325, 428] on div at bounding box center [326, 423] width 23 height 23
click at [298, 431] on div at bounding box center [297, 423] width 23 height 23
click at [318, 435] on div at bounding box center [326, 423] width 23 height 23
click at [300, 435] on div at bounding box center [297, 423] width 23 height 23
click at [332, 427] on div at bounding box center [326, 423] width 23 height 23
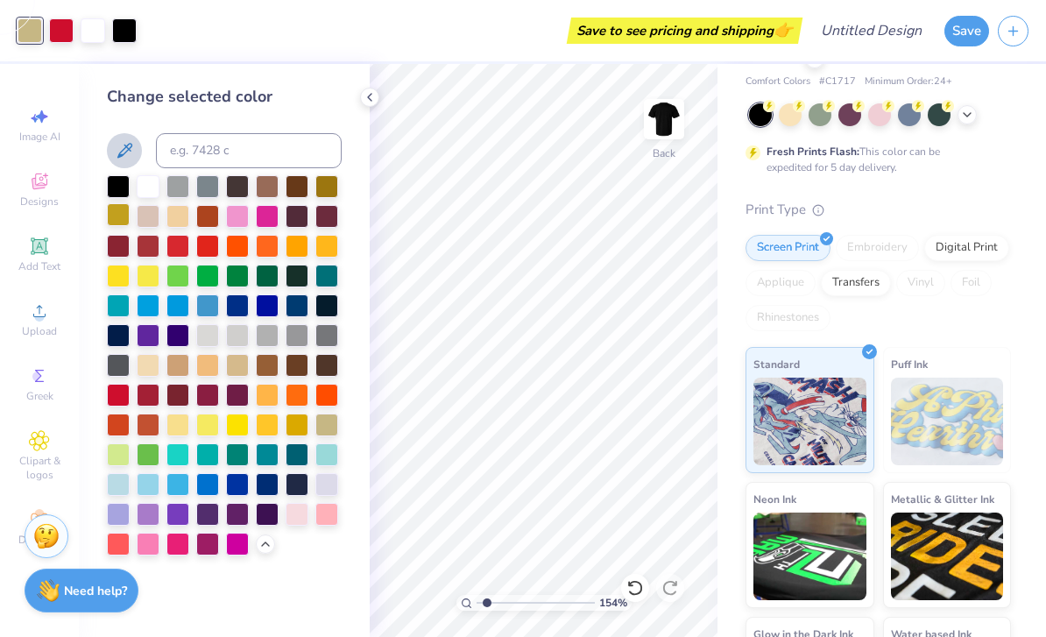
click at [123, 217] on div at bounding box center [118, 214] width 23 height 23
click at [378, 95] on div at bounding box center [369, 97] width 19 height 19
type input "1.54051539115612"
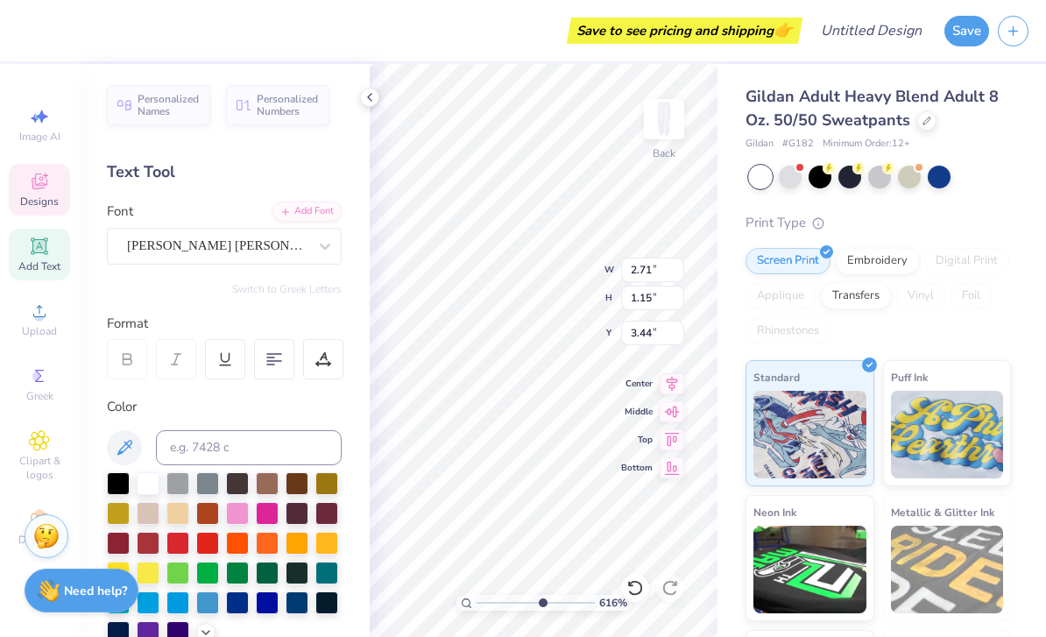
type input "6.15740852977894"
type textarea "Alphs"
type input "6.15740852977894"
type input "4.39"
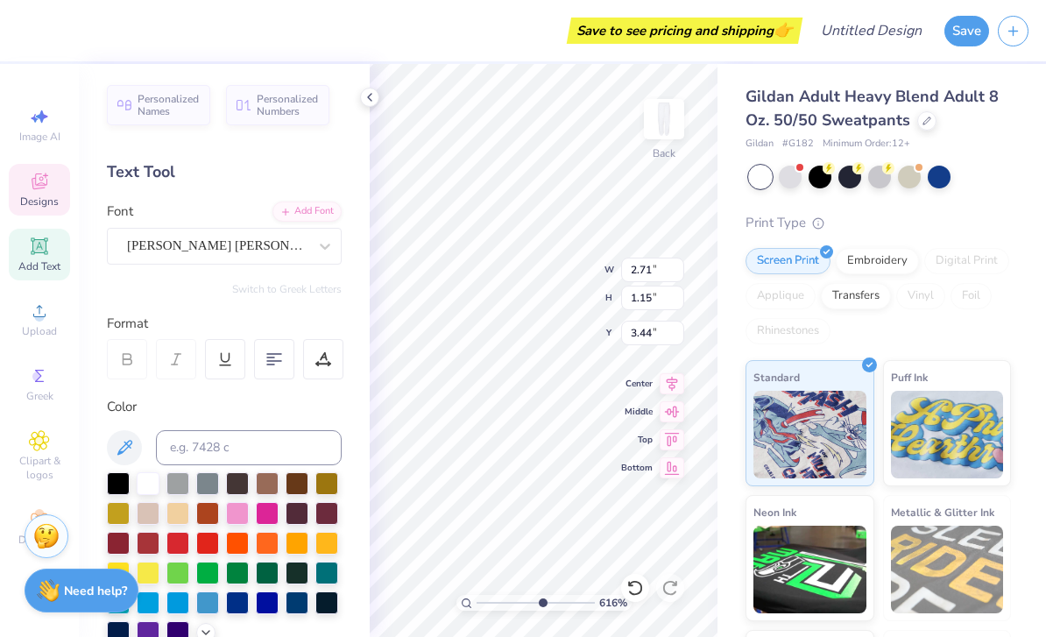
type input "1.08"
type input "2.50"
type input "6.15740852977894"
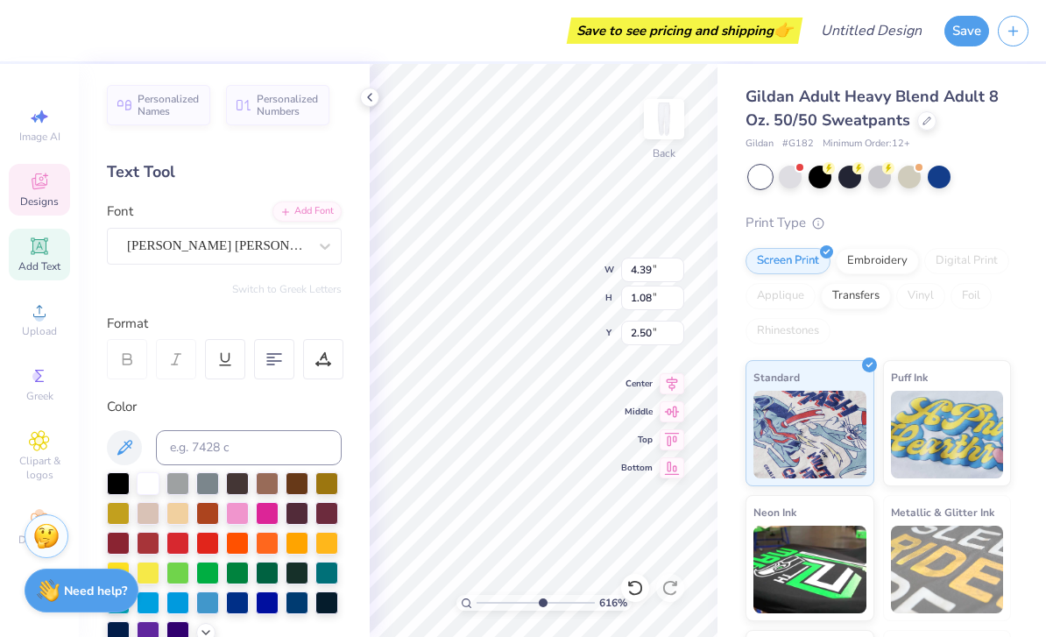
type textarea "a"
type textarea "Zeta Tau"
type input "6.15740852977894"
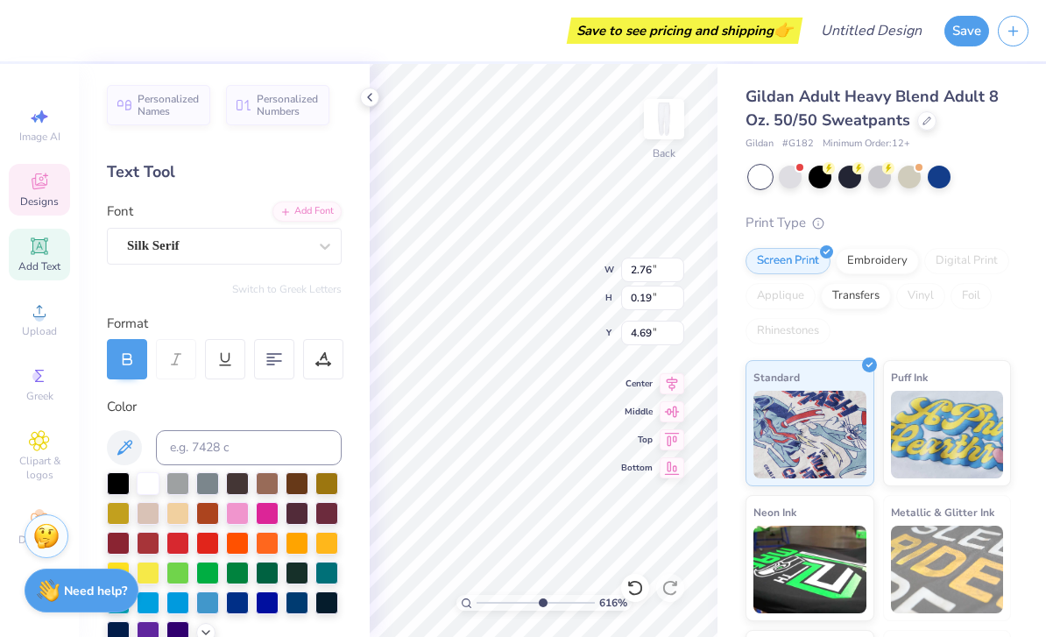
type textarea "B"
type textarea "Established 1898"
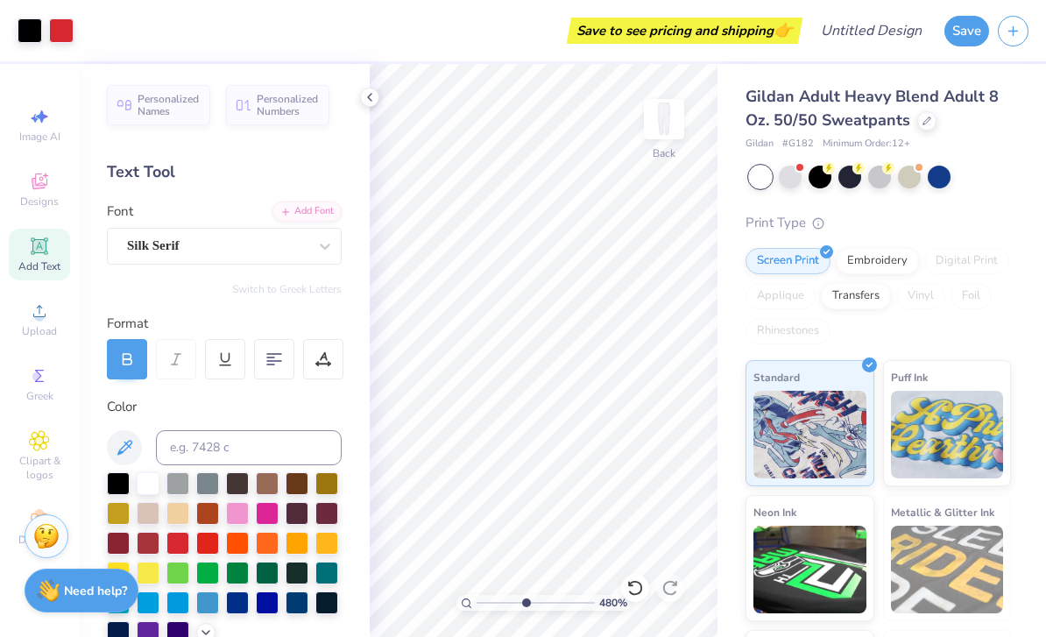
type input "4.80220739011979"
click at [66, 30] on div at bounding box center [61, 29] width 25 height 25
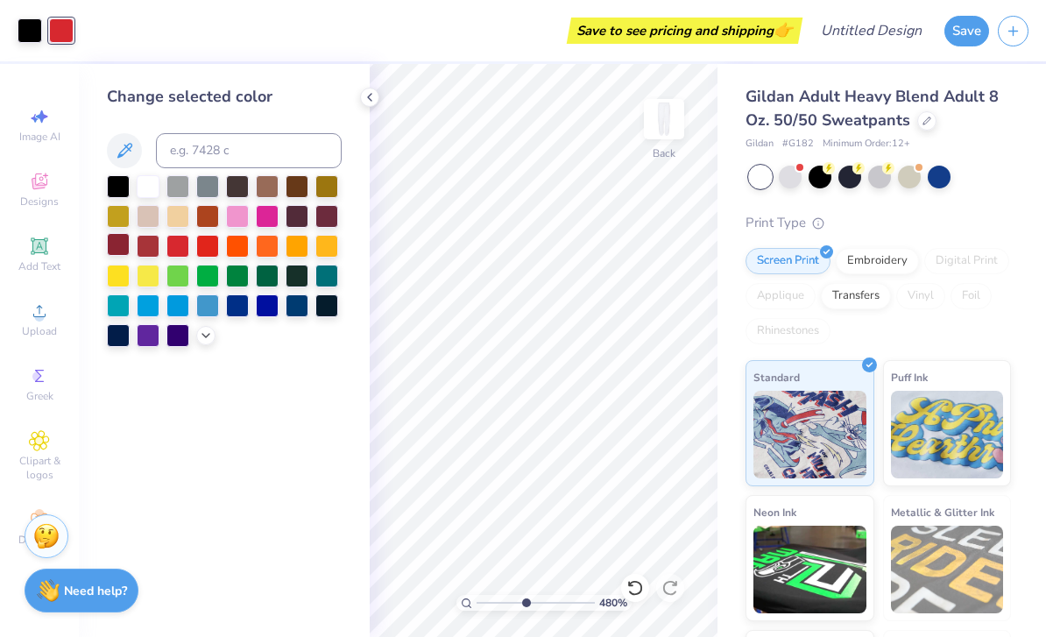
click at [116, 247] on div at bounding box center [118, 244] width 23 height 23
